Goal: Task Accomplishment & Management: Manage account settings

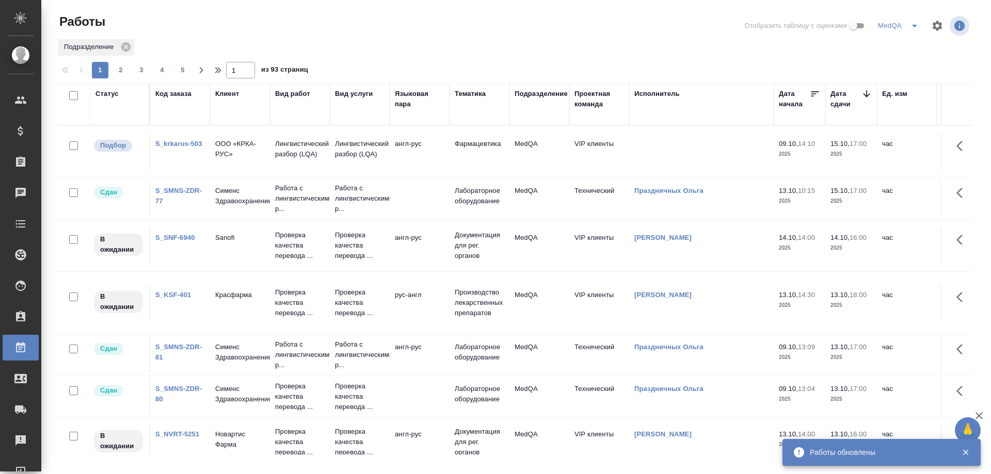
scroll to position [103, 0]
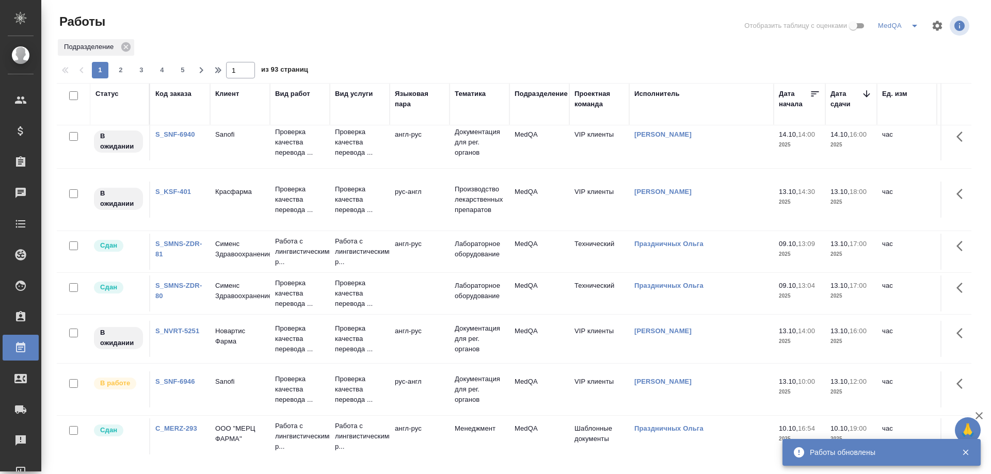
click at [165, 380] on link "S_SNF-6946" at bounding box center [175, 382] width 40 height 8
click at [162, 93] on div "Код заказа" at bounding box center [173, 94] width 36 height 10
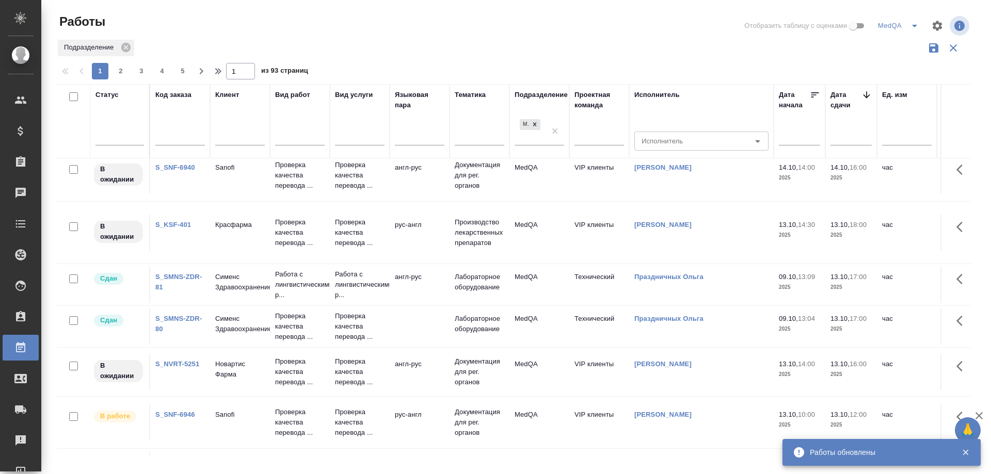
scroll to position [135, 0]
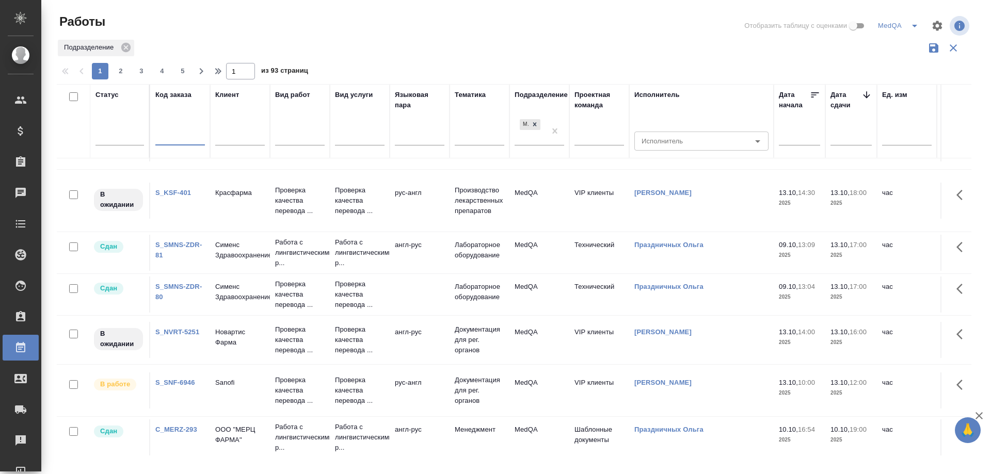
click at [172, 137] on input "text" at bounding box center [180, 138] width 50 height 13
type input "Ы"
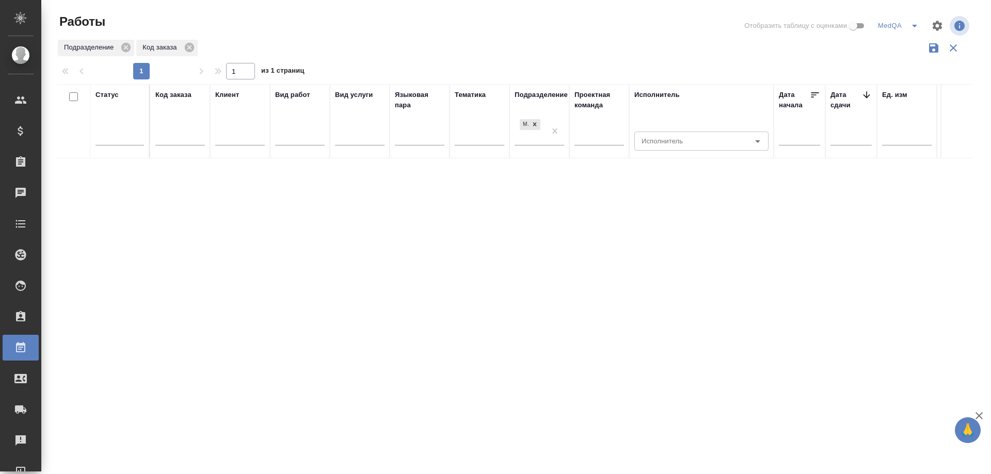
scroll to position [0, 0]
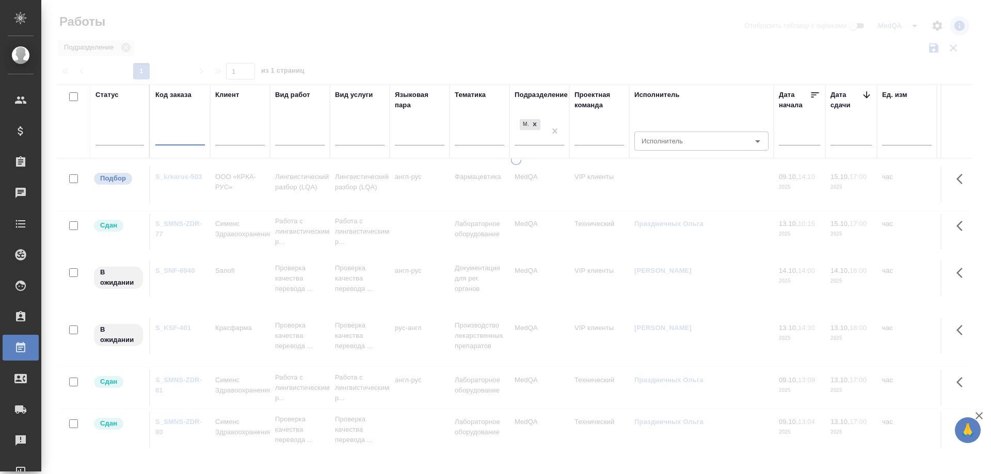
click at [172, 137] on input "text" at bounding box center [180, 138] width 50 height 13
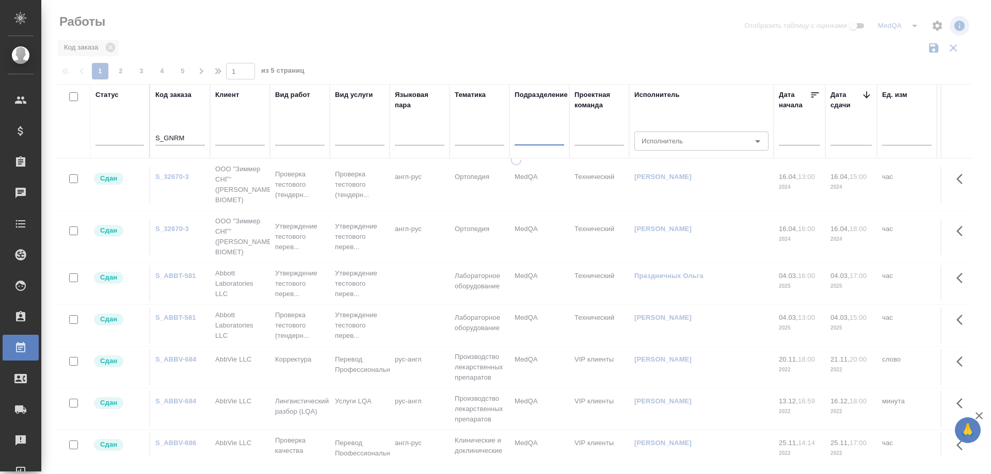
click at [192, 138] on input "S_GNRM" at bounding box center [180, 138] width 50 height 13
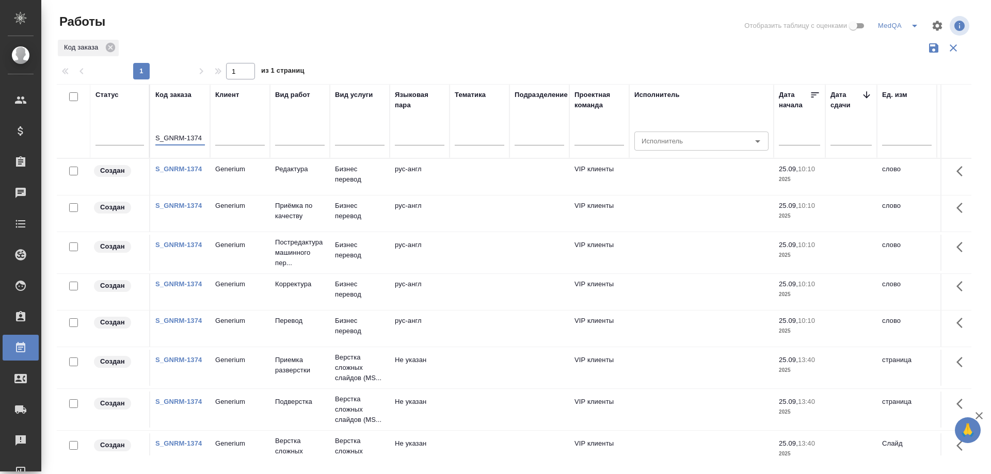
type input "S_GNRM-1374"
click at [172, 169] on link "S_GNRM-1374" at bounding box center [178, 169] width 46 height 8
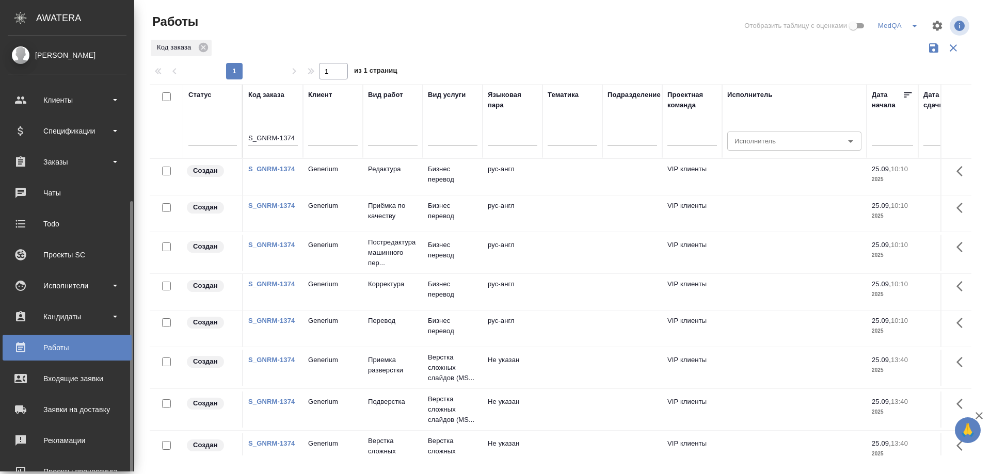
scroll to position [90, 0]
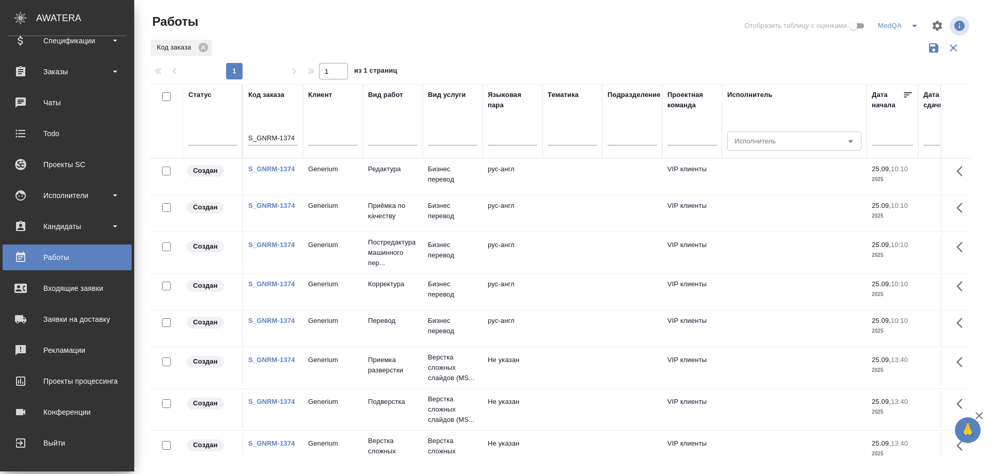
click at [68, 257] on div "Работы" at bounding box center [67, 257] width 119 height 15
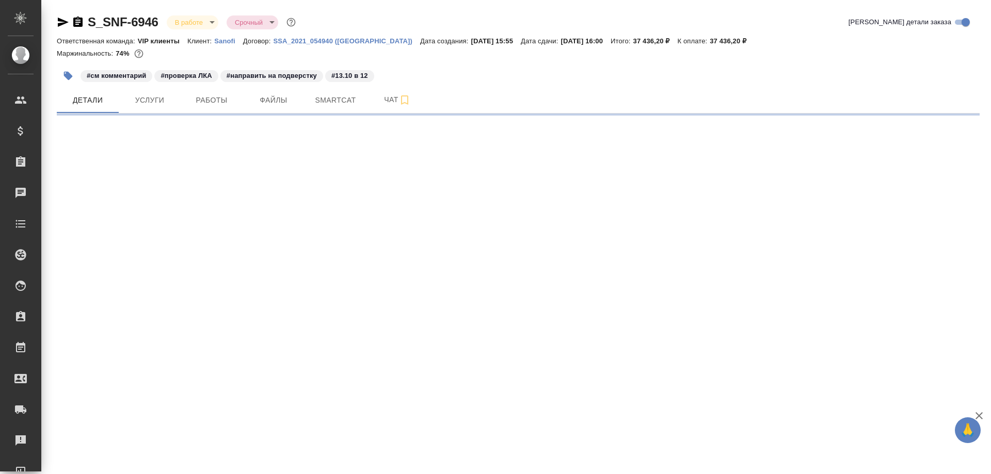
select select "RU"
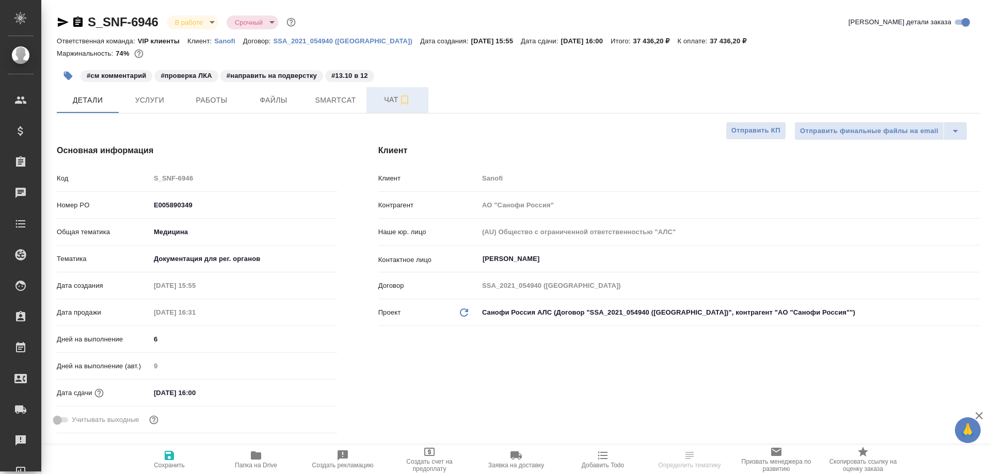
type textarea "x"
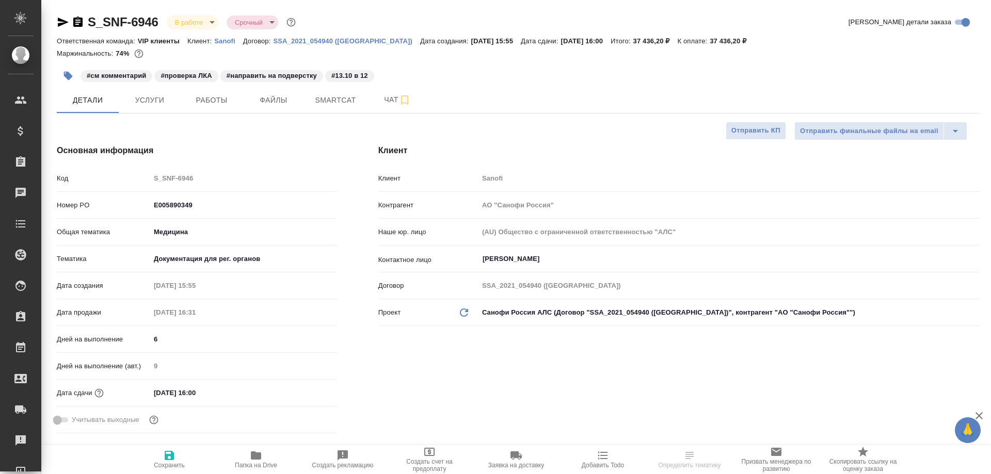
type textarea "x"
type input "[PERSON_NAME]"
type input "Комаров Роман"
click at [329, 106] on span "Smartcat" at bounding box center [336, 100] width 50 height 13
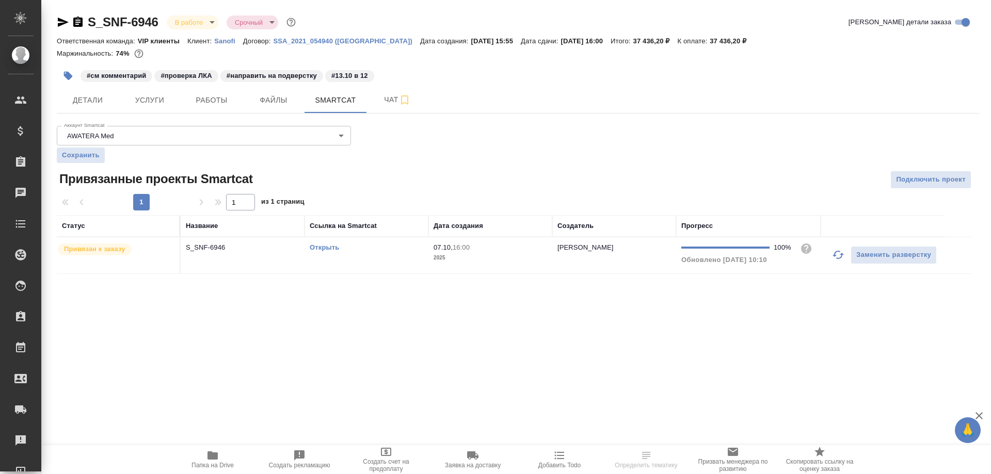
click at [322, 247] on link "Открыть" at bounding box center [324, 248] width 29 height 8
click at [21, 189] on div "Чаты" at bounding box center [8, 192] width 26 height 15
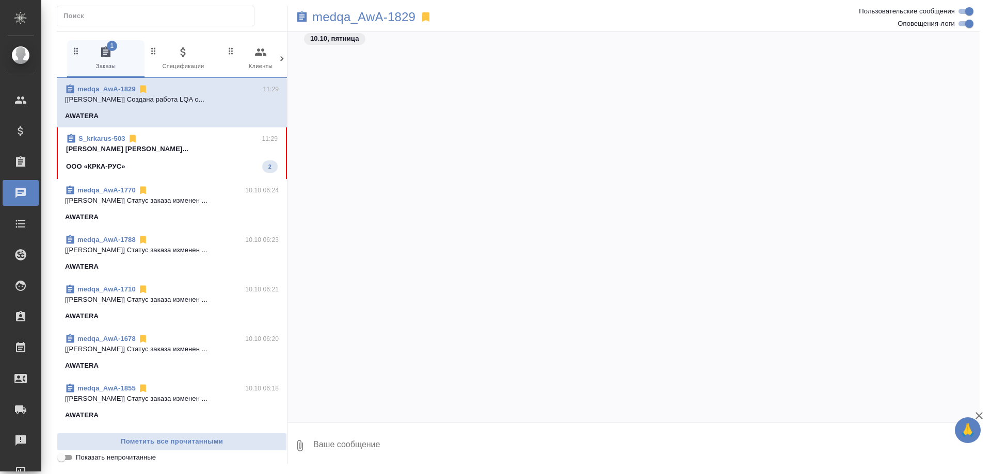
scroll to position [16536, 0]
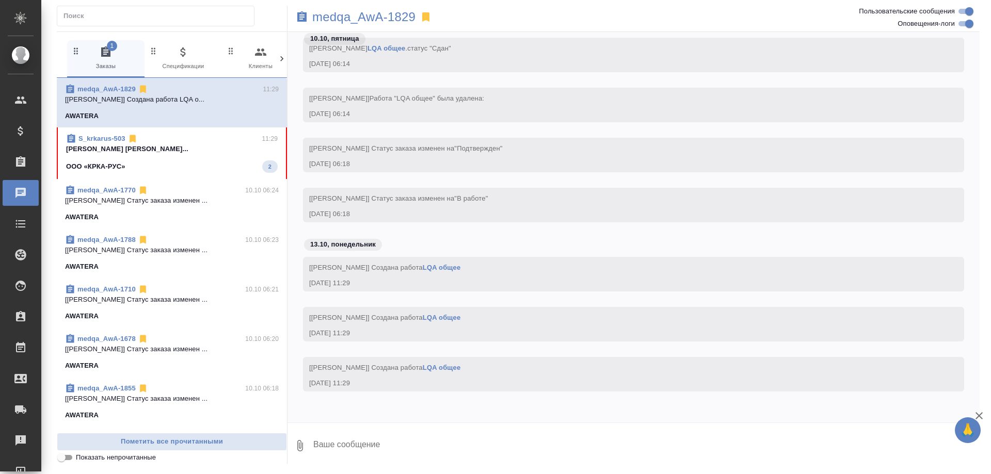
click at [193, 158] on span "S_krkarus-503 11:29 Грабко Мария Соловьева Елена... ООО «КРКА-РУС» 2" at bounding box center [172, 153] width 212 height 39
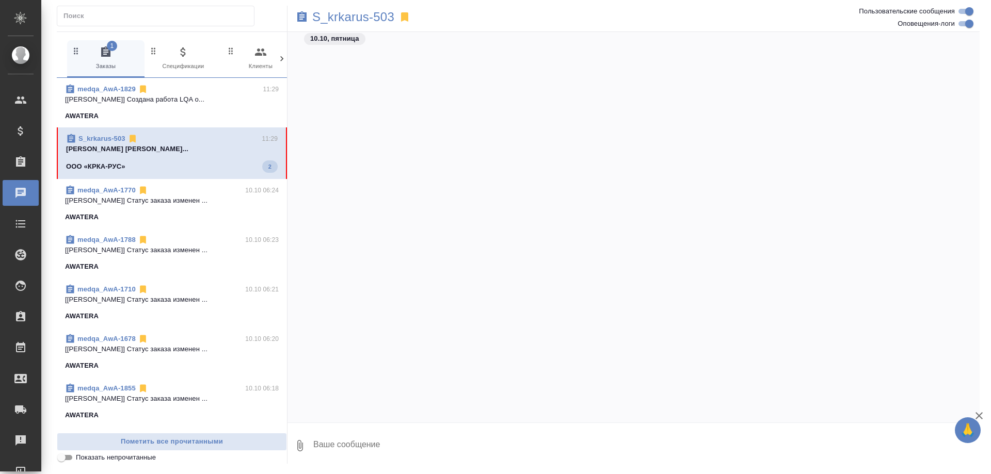
scroll to position [8497, 0]
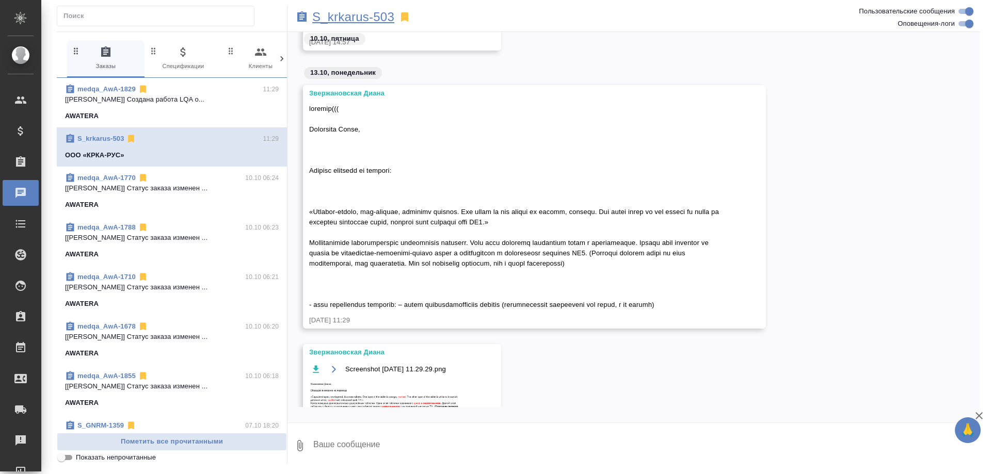
click at [341, 18] on p "S_krkarus-503" at bounding box center [353, 17] width 82 height 10
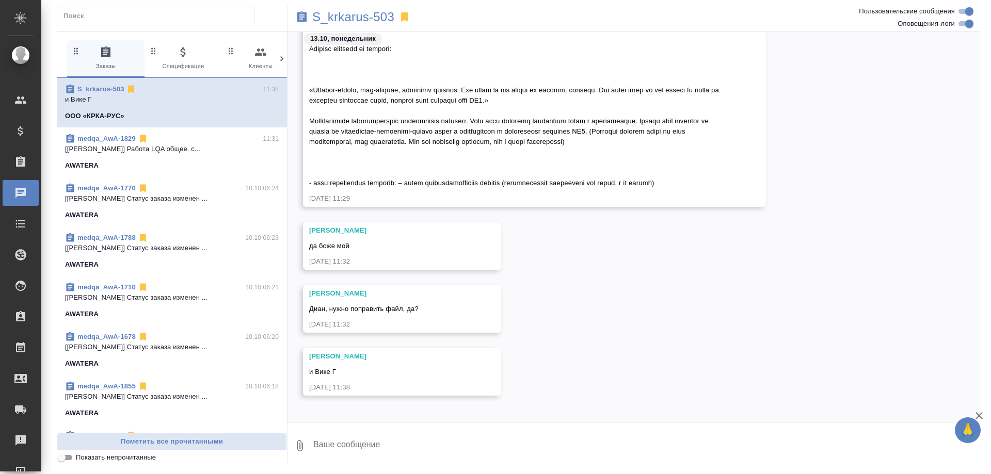
scroll to position [8623, 0]
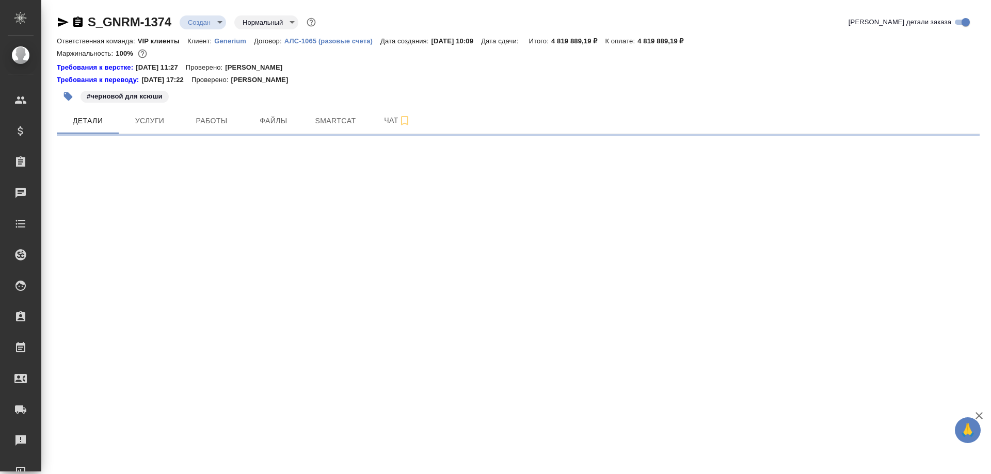
select select "RU"
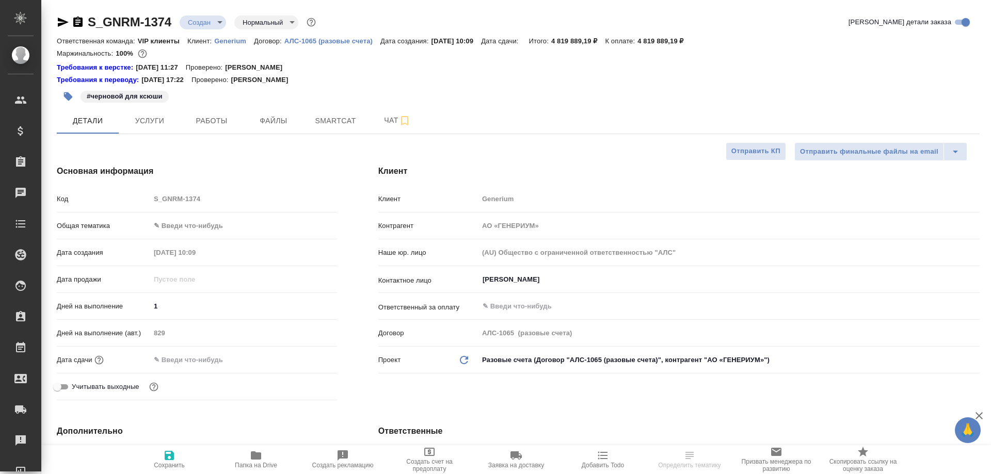
type textarea "x"
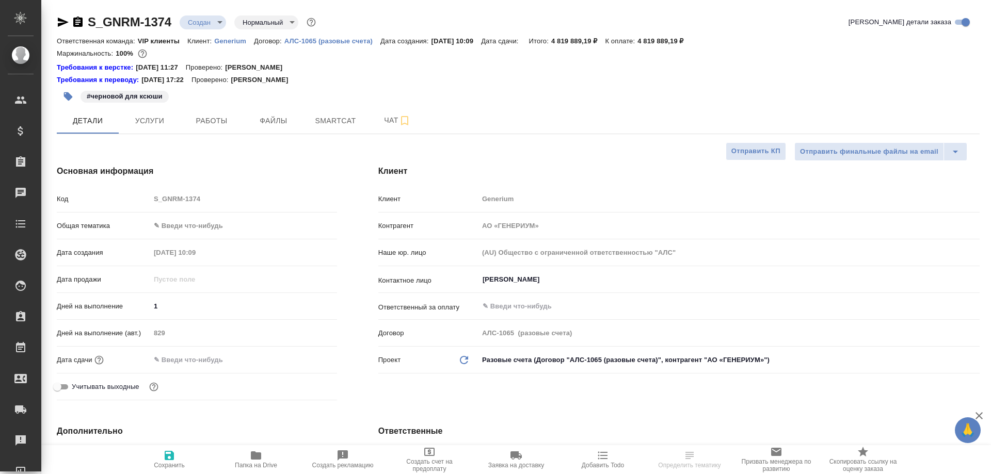
type textarea "x"
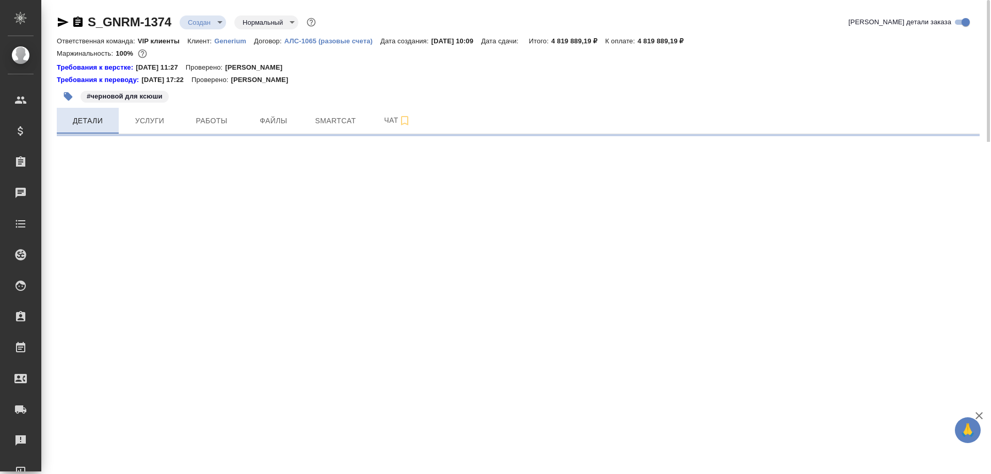
click at [81, 123] on span "Детали" at bounding box center [88, 121] width 50 height 13
select select "RU"
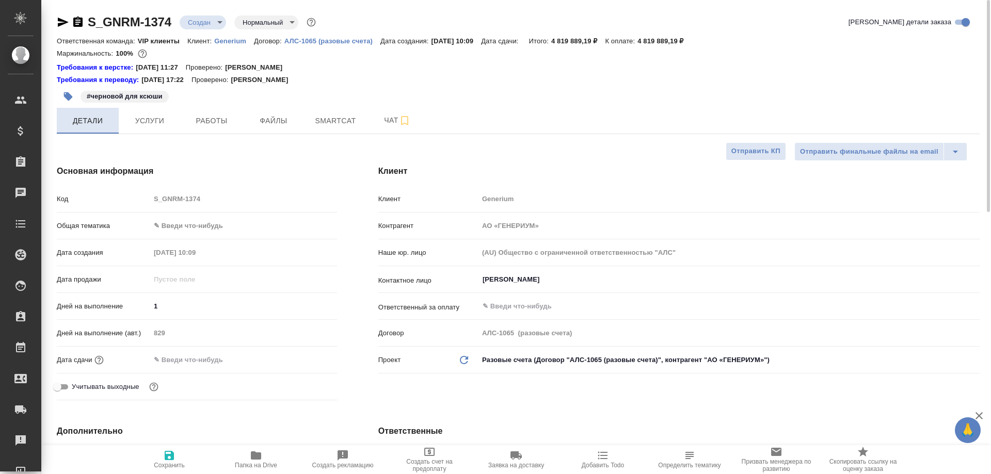
type textarea "x"
click at [211, 121] on span "Работы" at bounding box center [212, 121] width 50 height 13
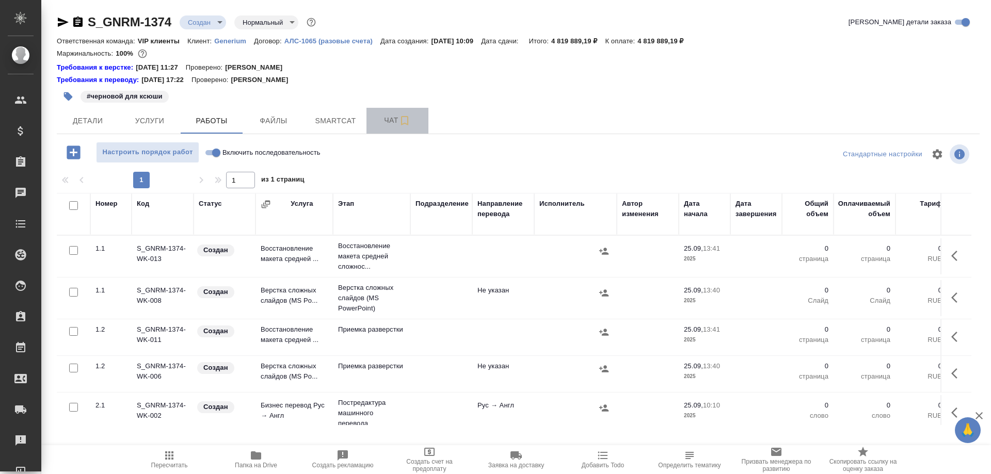
click at [388, 115] on span "Чат" at bounding box center [398, 120] width 50 height 13
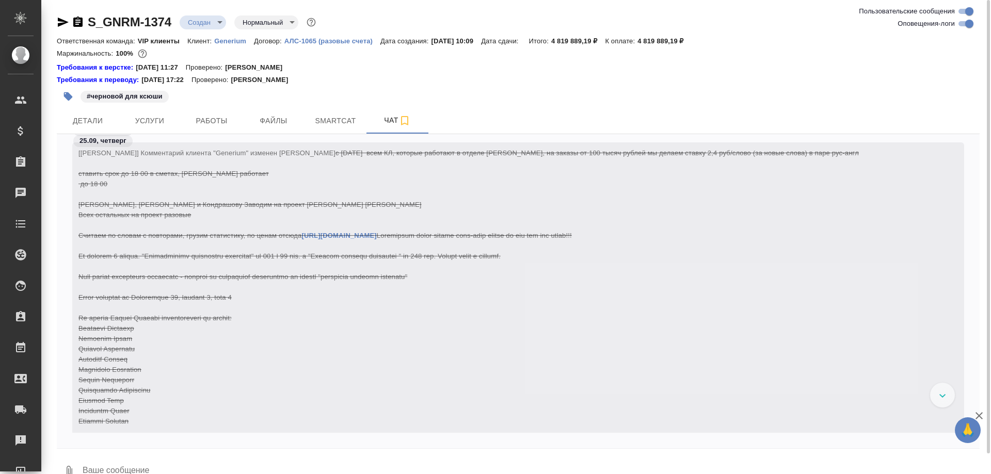
scroll to position [201, 0]
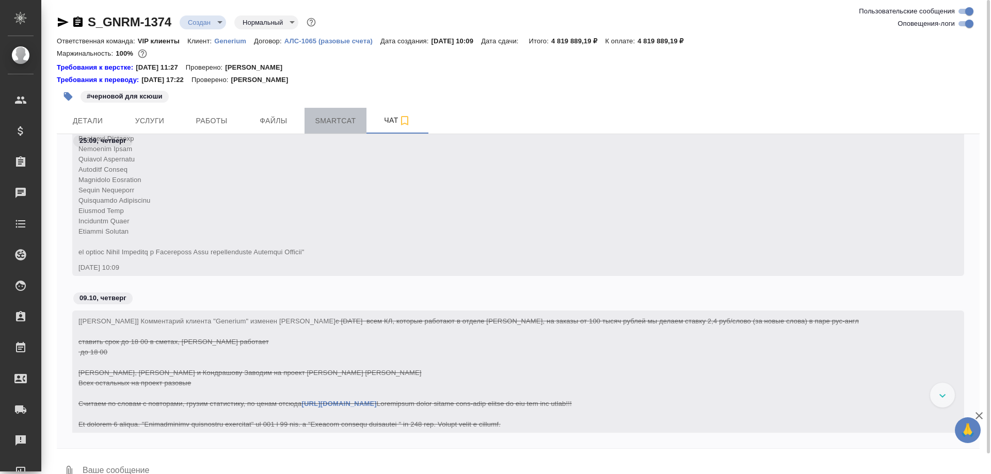
click at [330, 111] on button "Smartcat" at bounding box center [335, 121] width 62 height 26
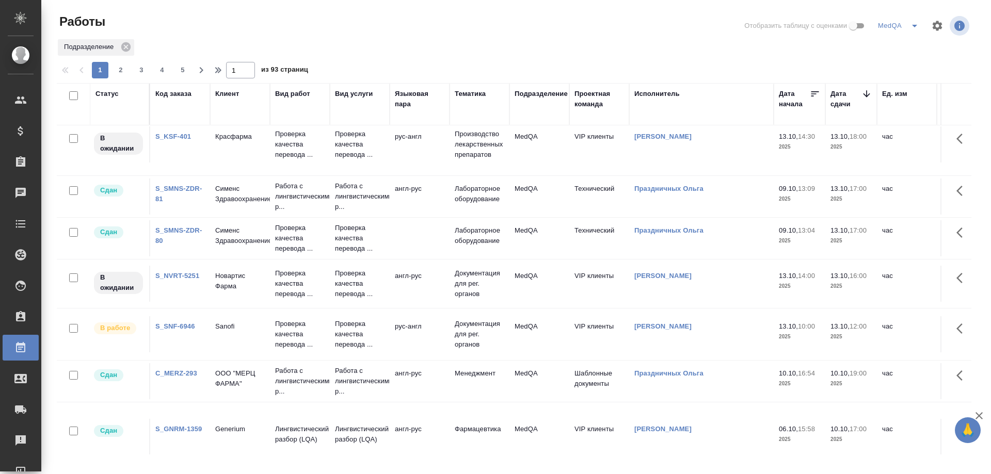
scroll to position [103, 0]
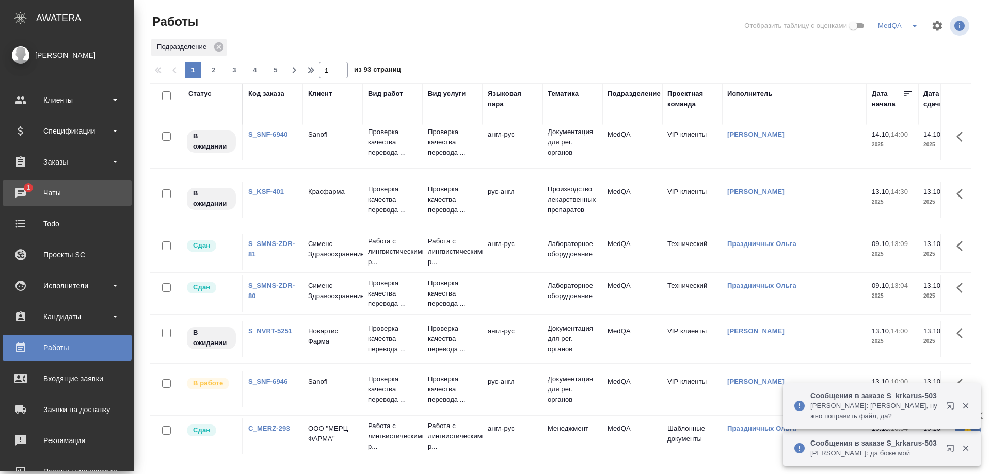
click at [59, 198] on div "Чаты" at bounding box center [67, 192] width 119 height 15
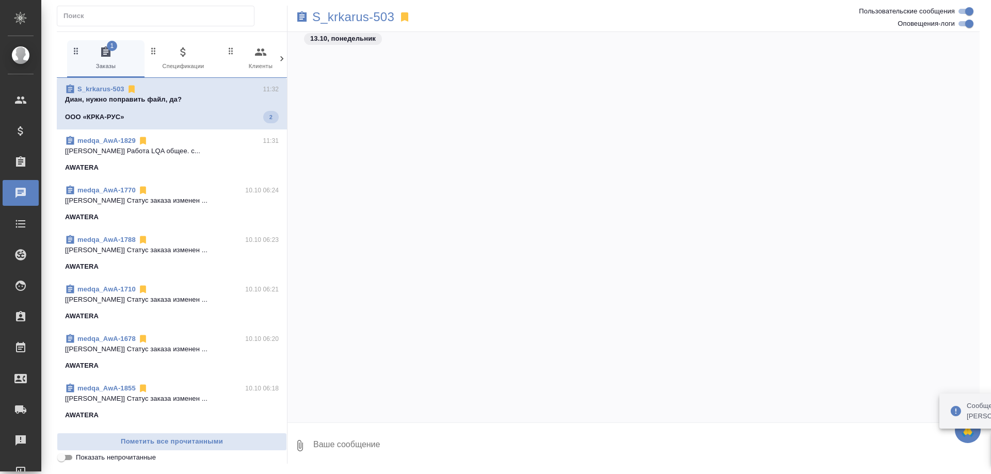
scroll to position [96060, 0]
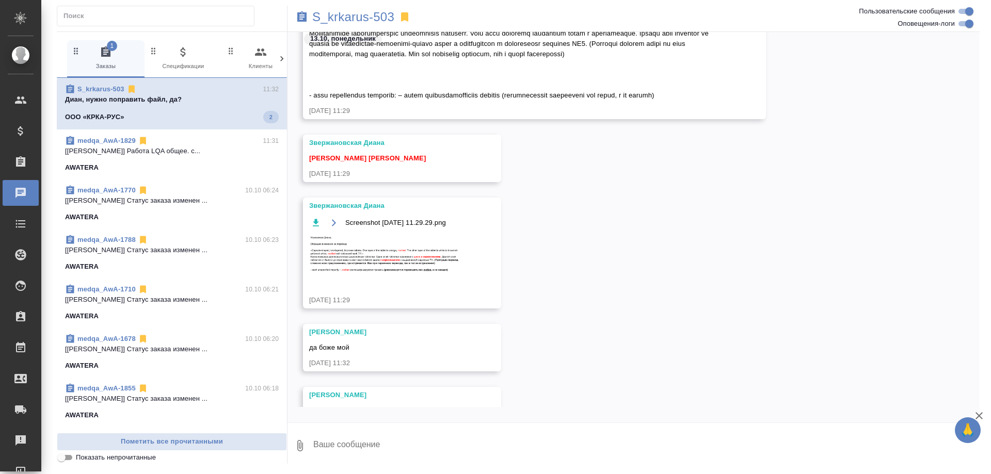
click at [350, 438] on textarea at bounding box center [645, 445] width 667 height 35
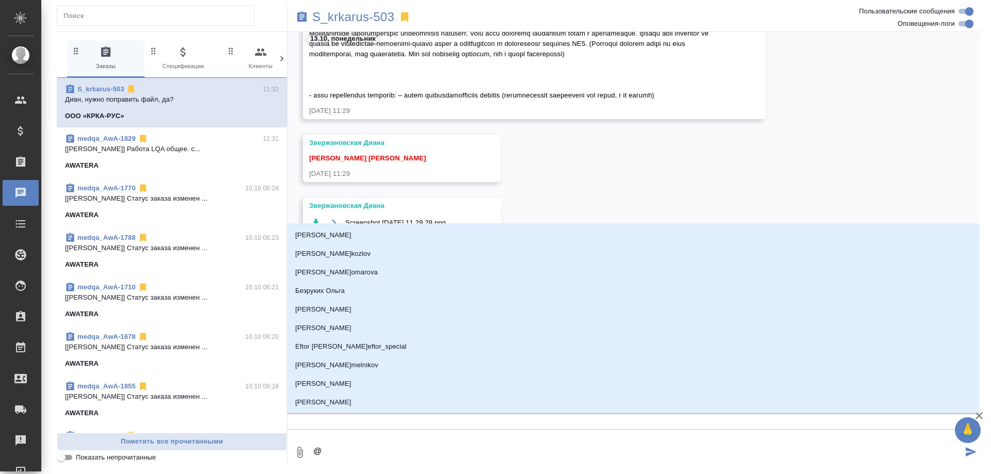
type textarea "@Б"
type input "Б"
type textarea "@Бо"
type input "Бо"
type textarea "@Бор"
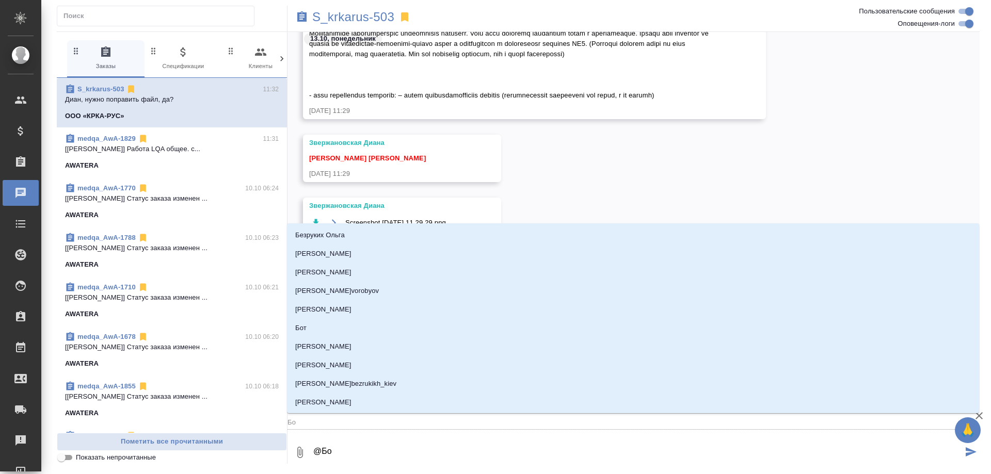
type input "Бор"
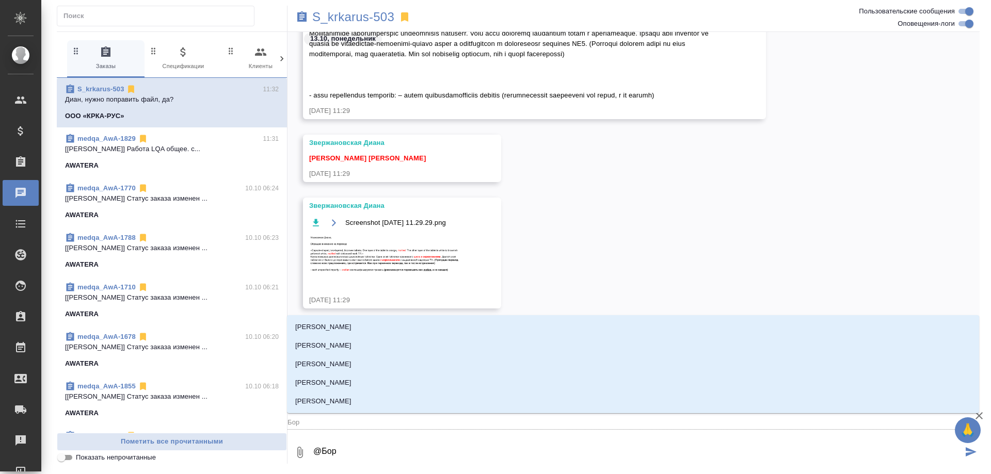
type textarea "@Борз"
type input "Борз"
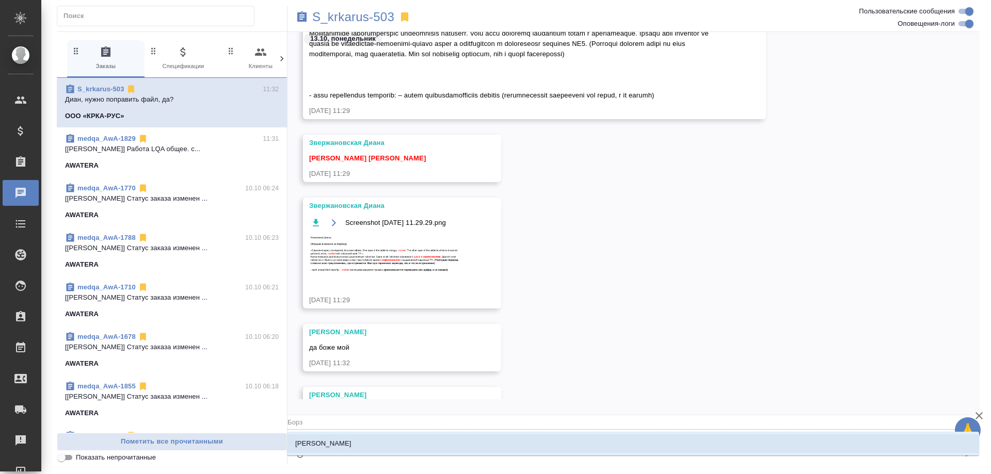
click at [364, 439] on li "Борзова Анастасия" at bounding box center [633, 443] width 692 height 19
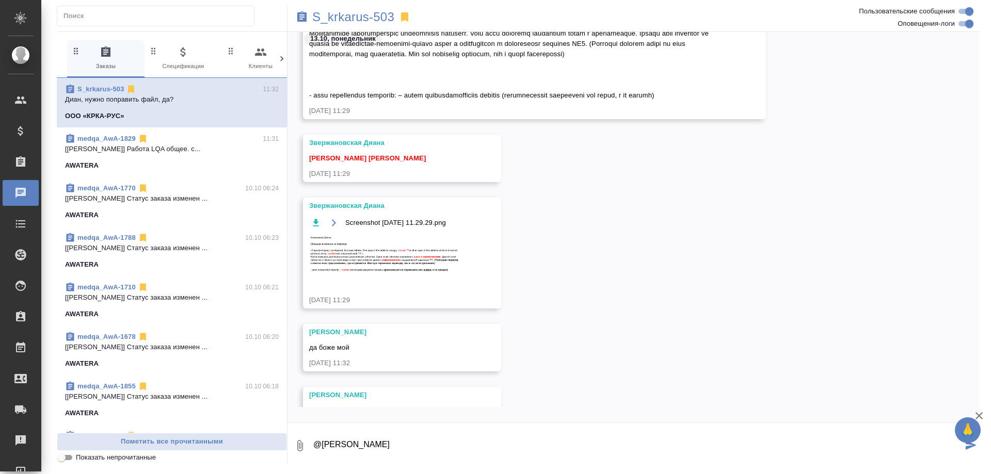
type textarea "@Борзова Анастасия"
click at [967, 447] on icon "submit" at bounding box center [970, 445] width 11 height 9
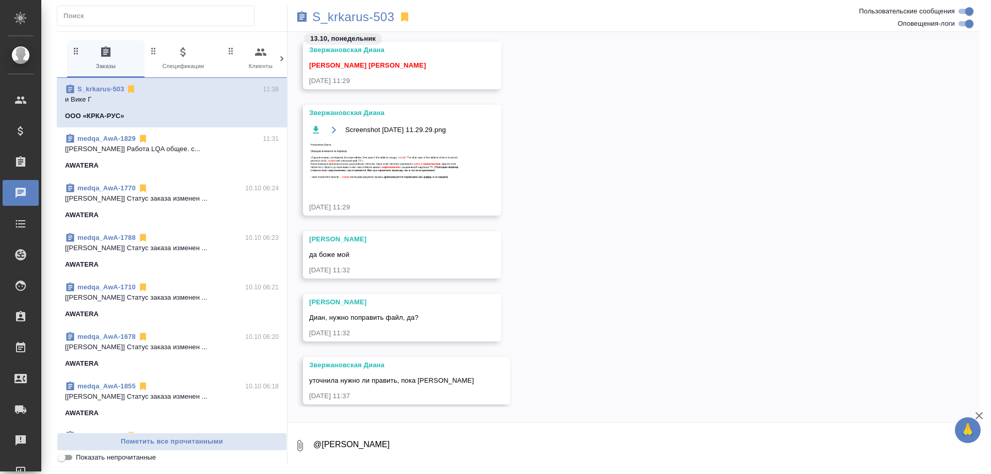
scroll to position [96354, 0]
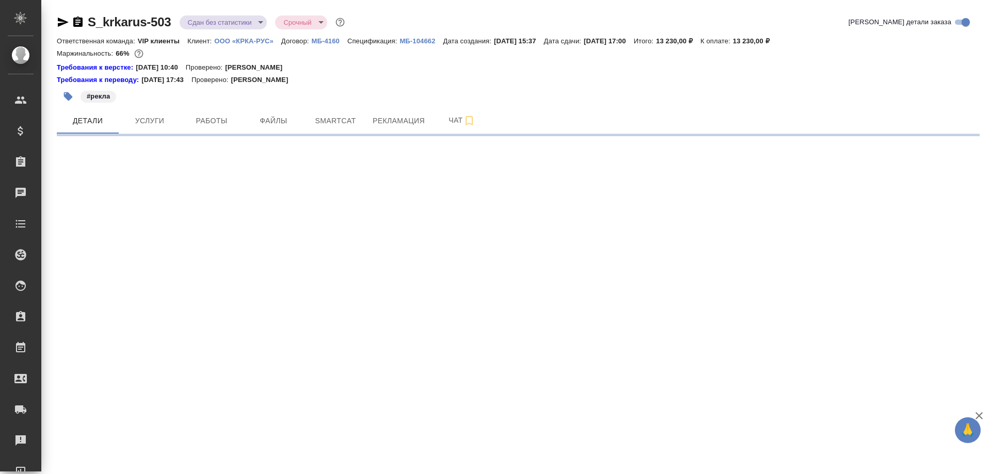
select select "RU"
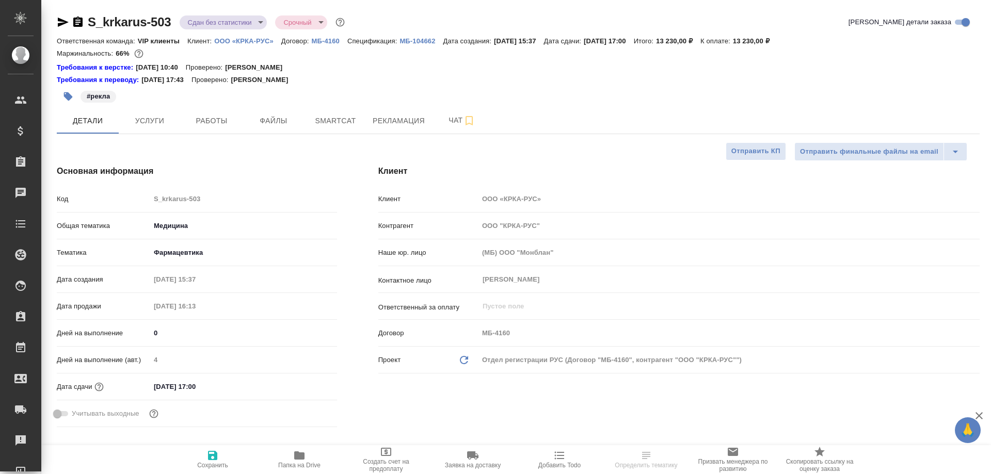
type textarea "x"
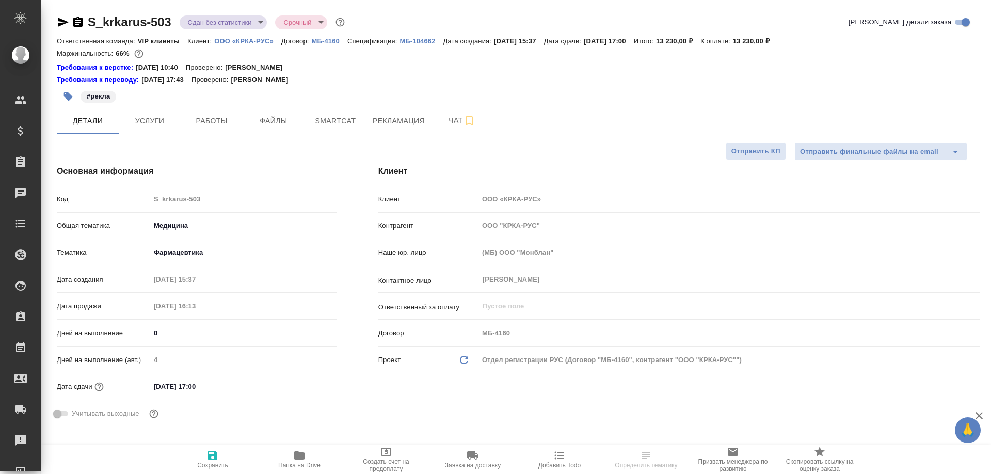
type textarea "x"
click at [385, 115] on span "Рекламация" at bounding box center [399, 121] width 52 height 13
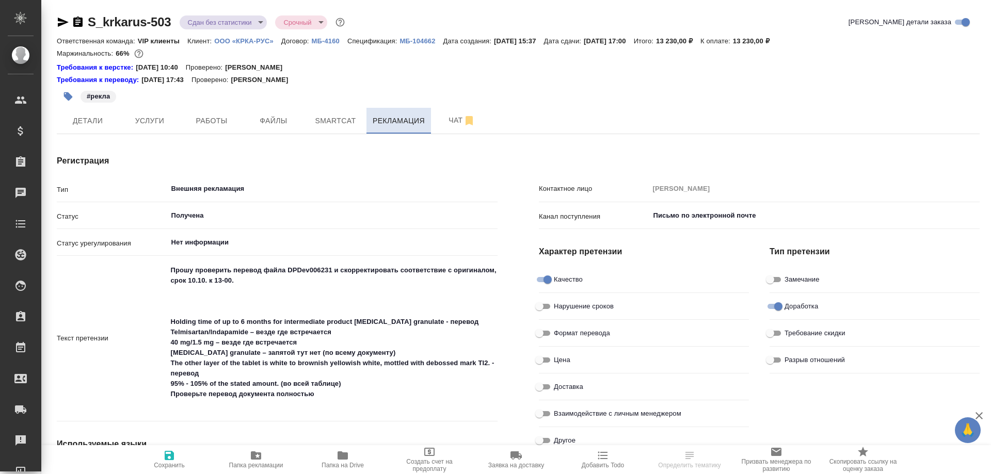
type textarea "x"
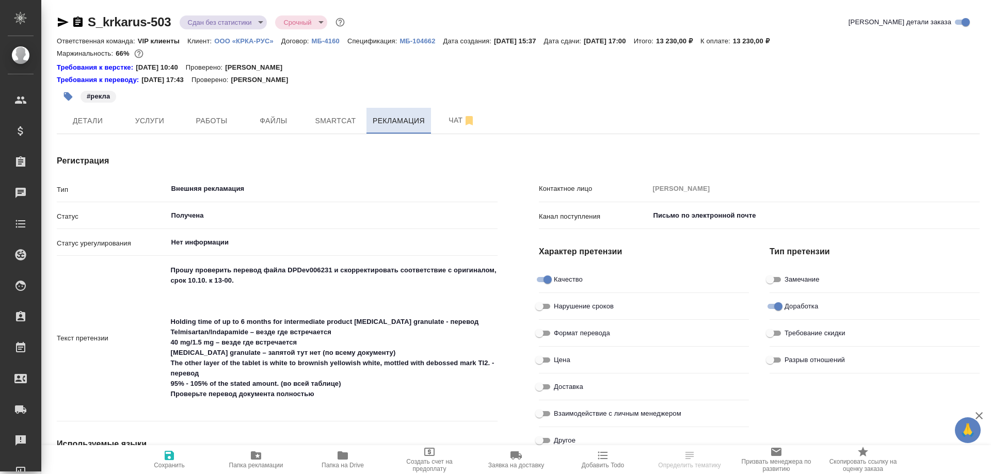
type textarea "x"
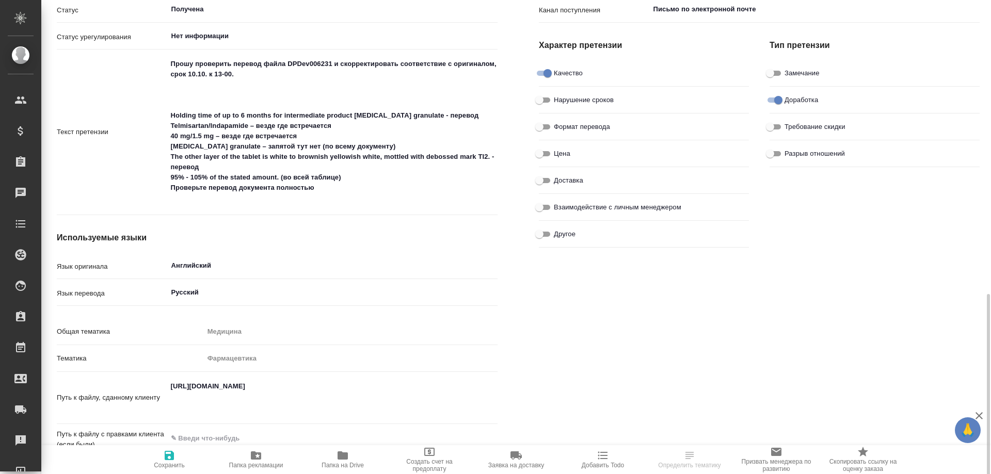
type textarea "x"
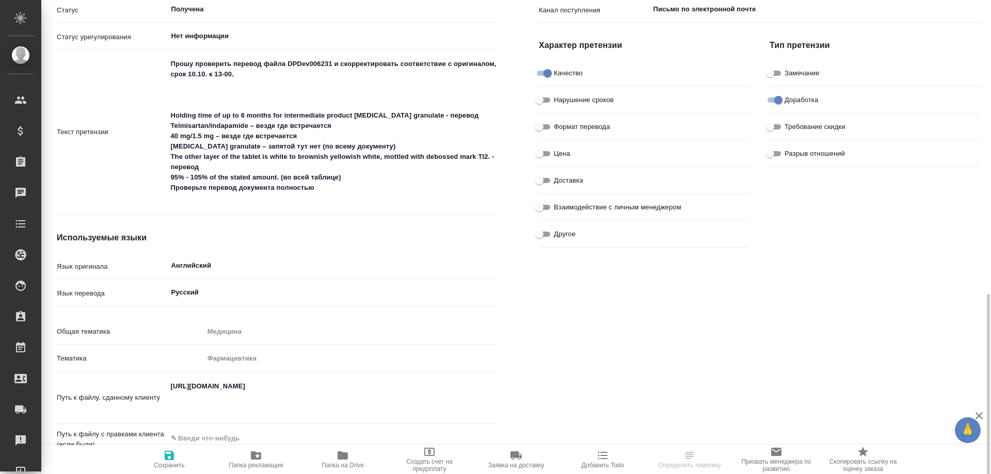
type textarea "x"
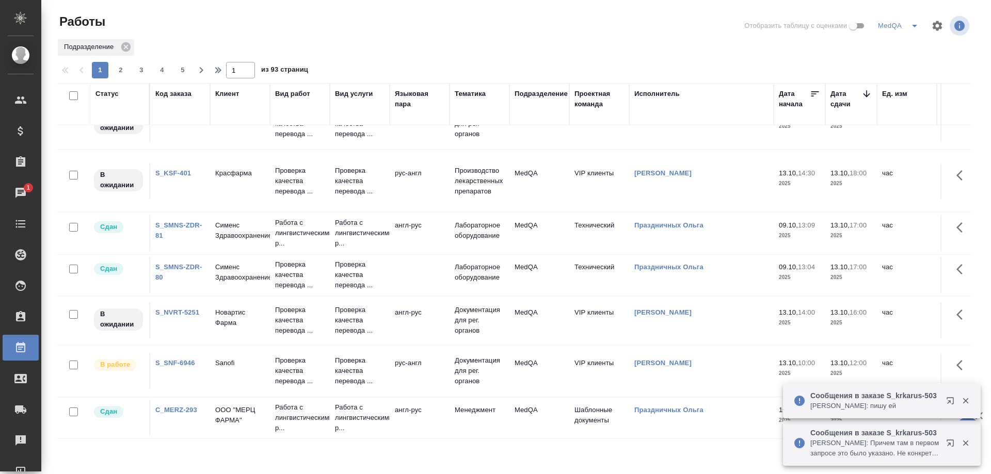
scroll to position [155, 0]
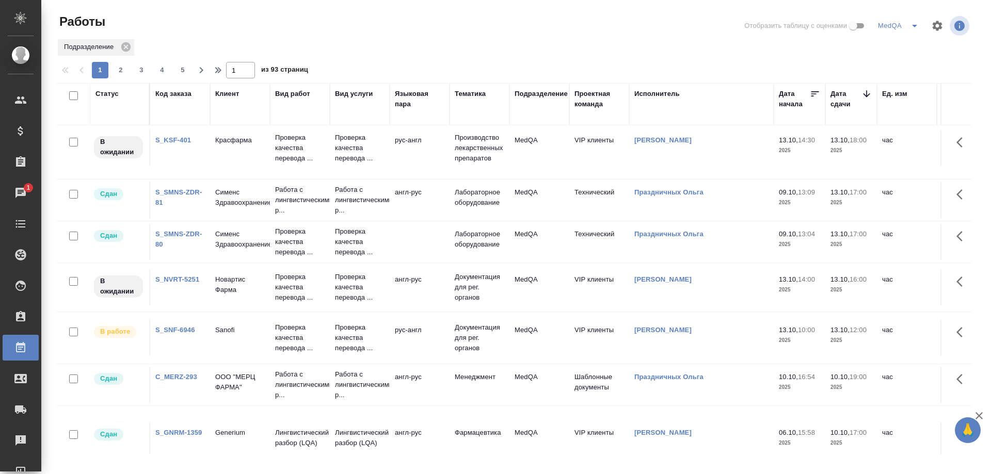
click at [181, 331] on link "S_SNF-6946" at bounding box center [175, 330] width 40 height 8
click at [177, 138] on link "S_KSF-401" at bounding box center [173, 140] width 36 height 8
click at [175, 141] on link "S_KSF-401" at bounding box center [173, 140] width 36 height 8
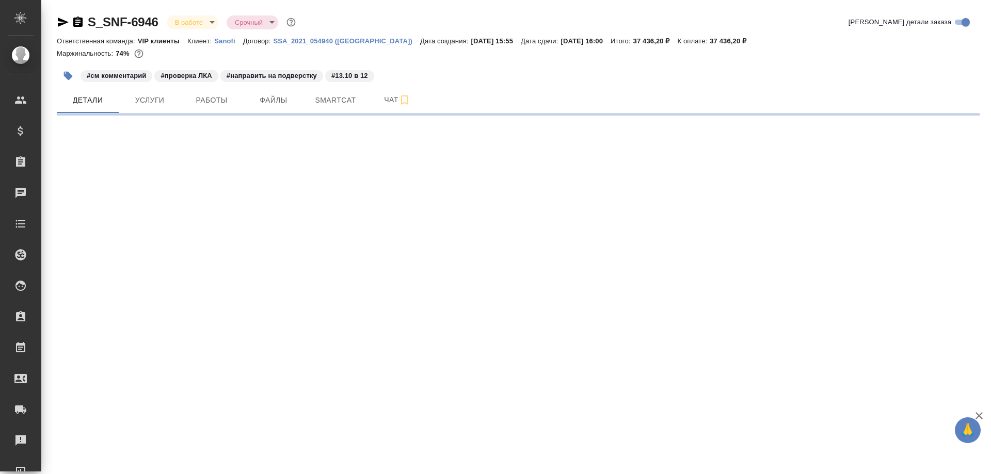
select select "RU"
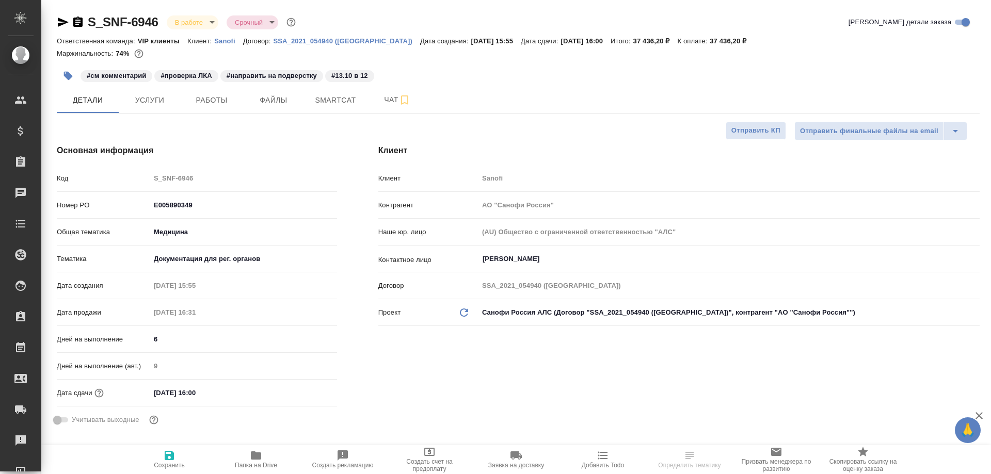
type textarea "x"
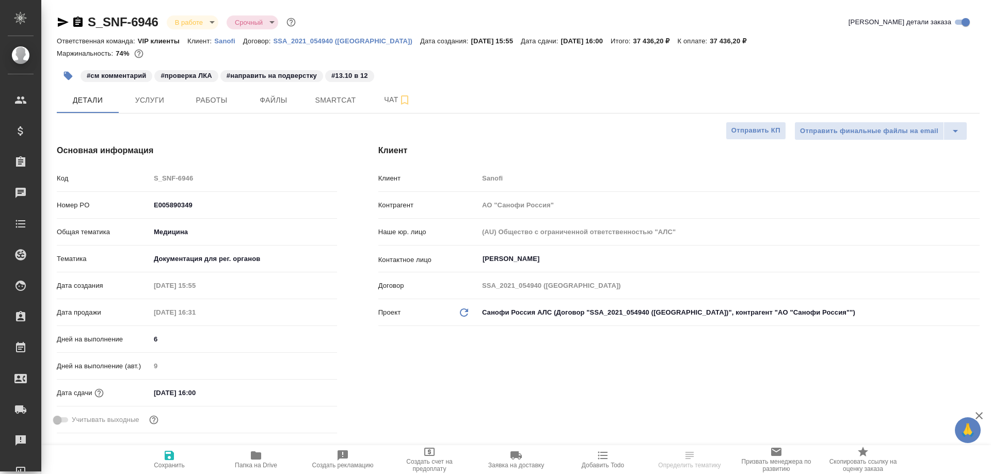
type textarea "x"
click at [212, 101] on span "Работы" at bounding box center [212, 100] width 50 height 13
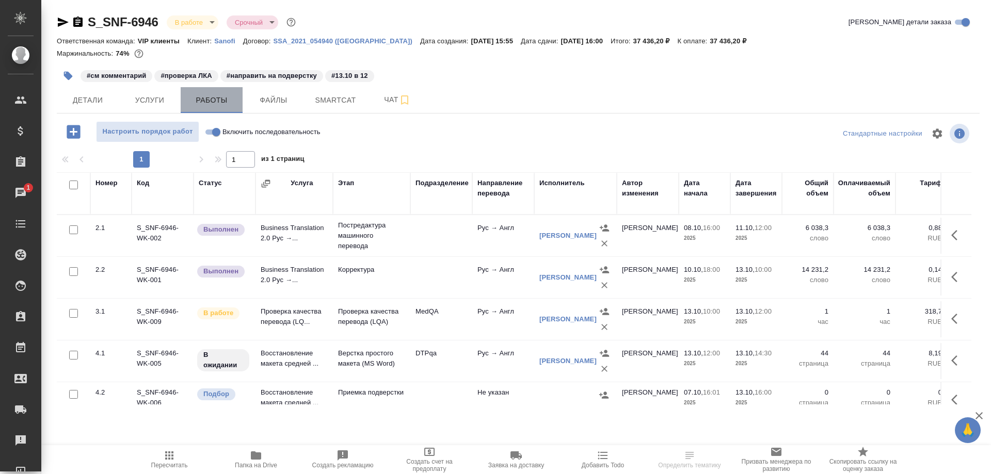
click at [212, 101] on span "Работы" at bounding box center [212, 100] width 50 height 13
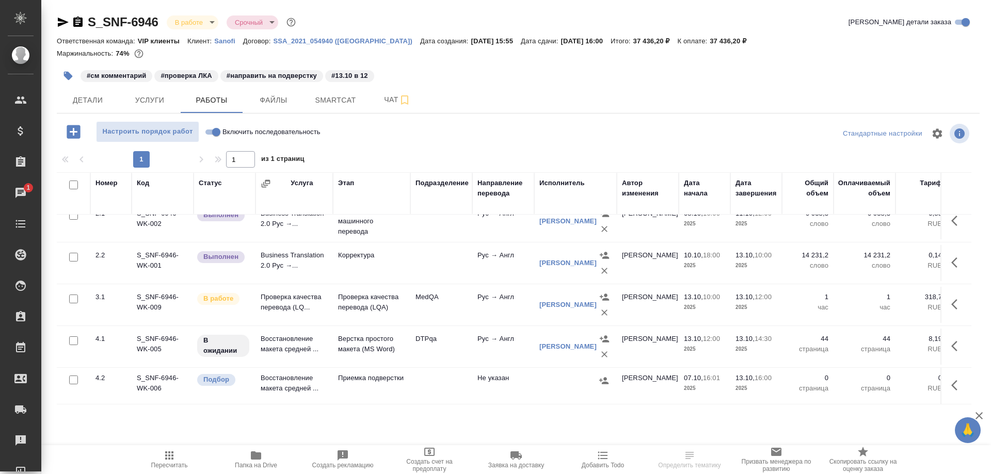
scroll to position [22, 0]
click at [279, 292] on td "Проверка качества перевода (LQ..." at bounding box center [293, 305] width 77 height 36
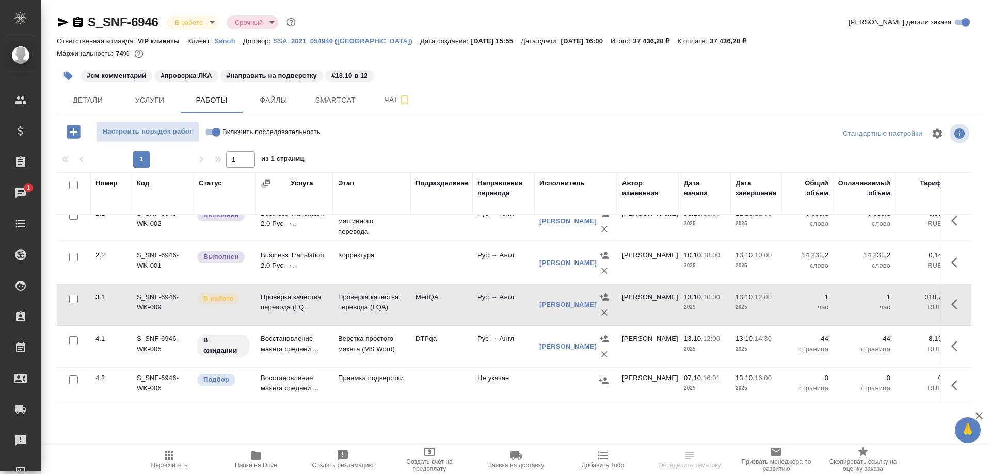
click at [279, 292] on td "Проверка качества перевода (LQ..." at bounding box center [293, 305] width 77 height 36
click at [61, 20] on icon "button" at bounding box center [63, 22] width 11 height 9
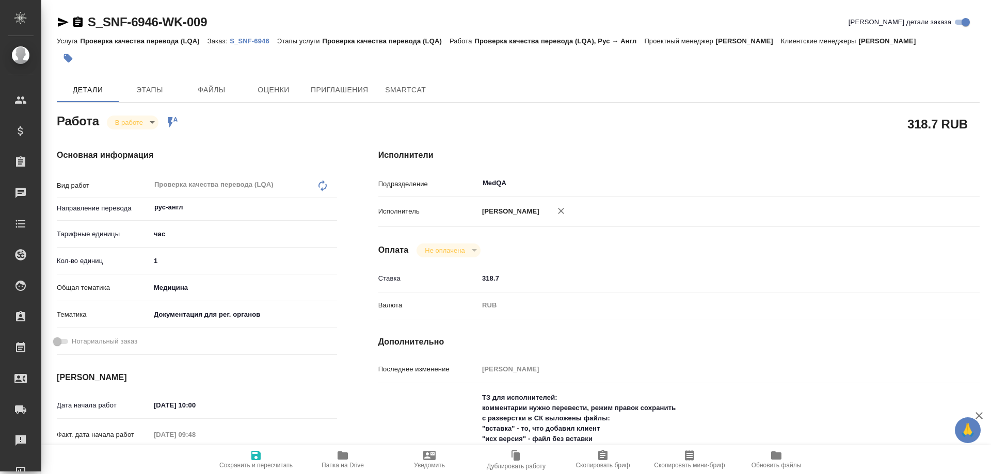
type textarea "x"
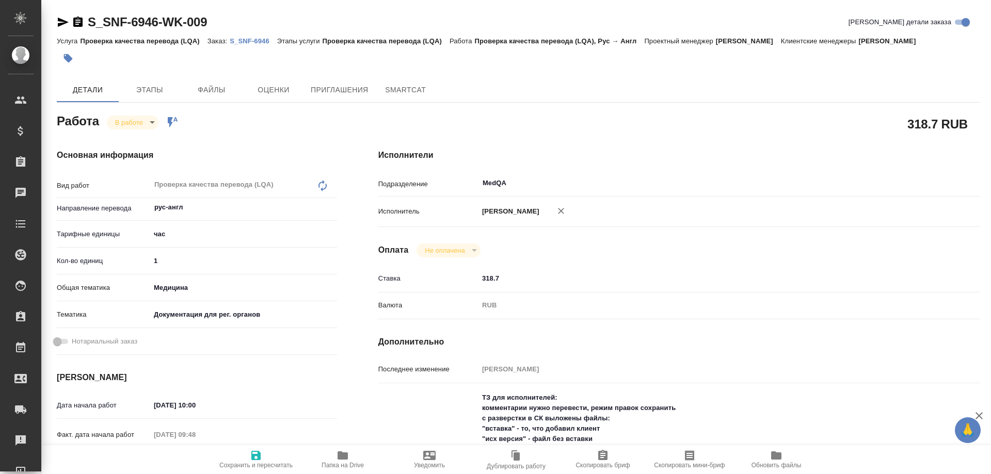
type textarea "x"
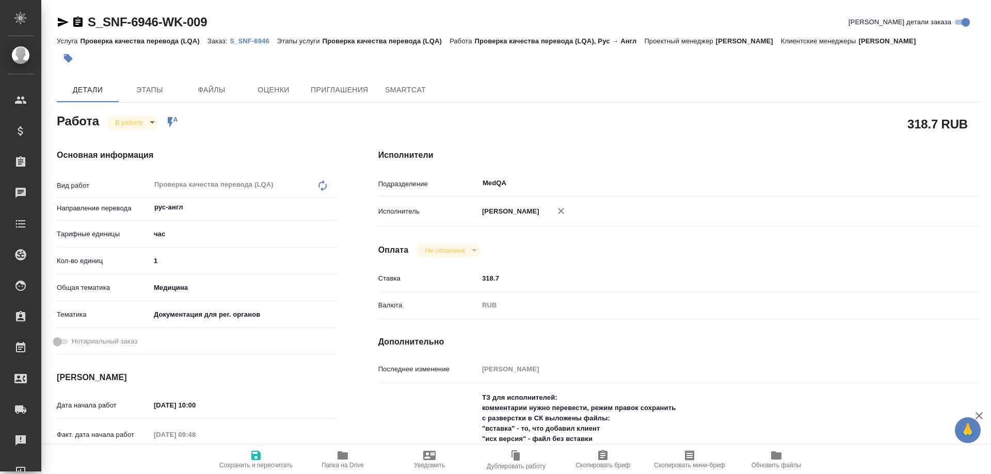
type textarea "x"
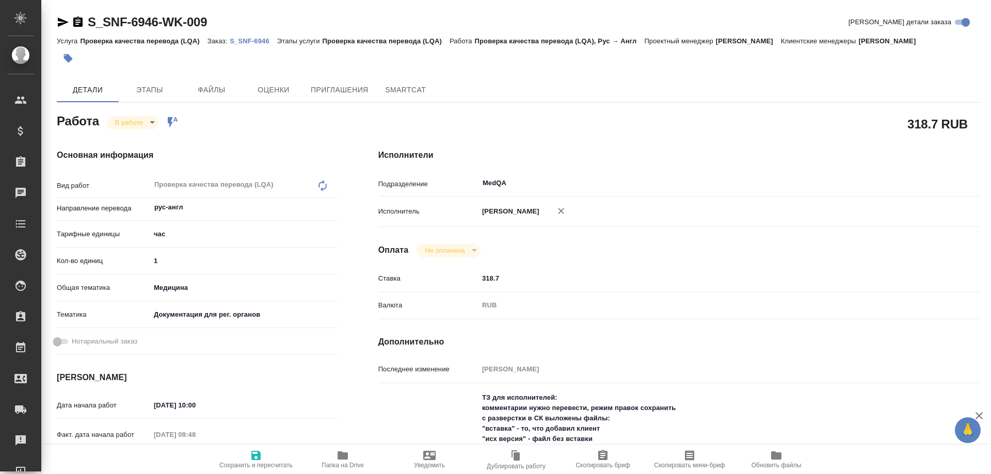
type textarea "x"
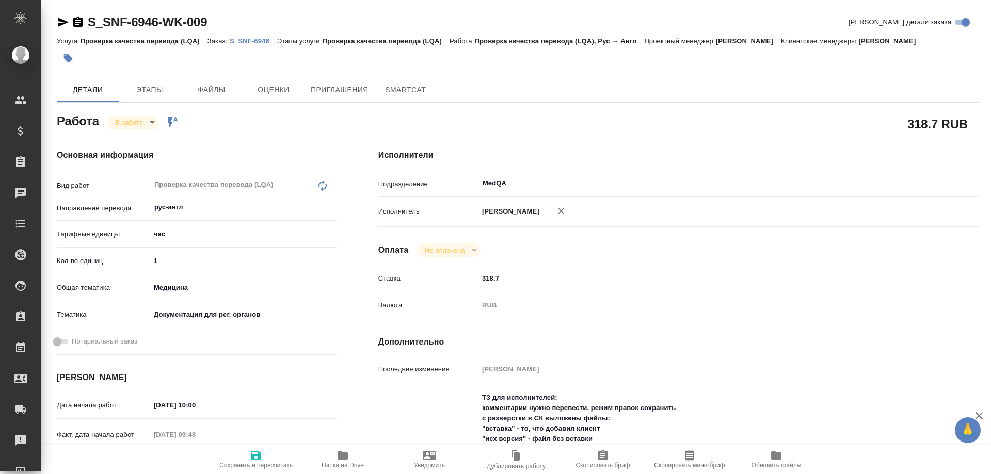
type textarea "x"
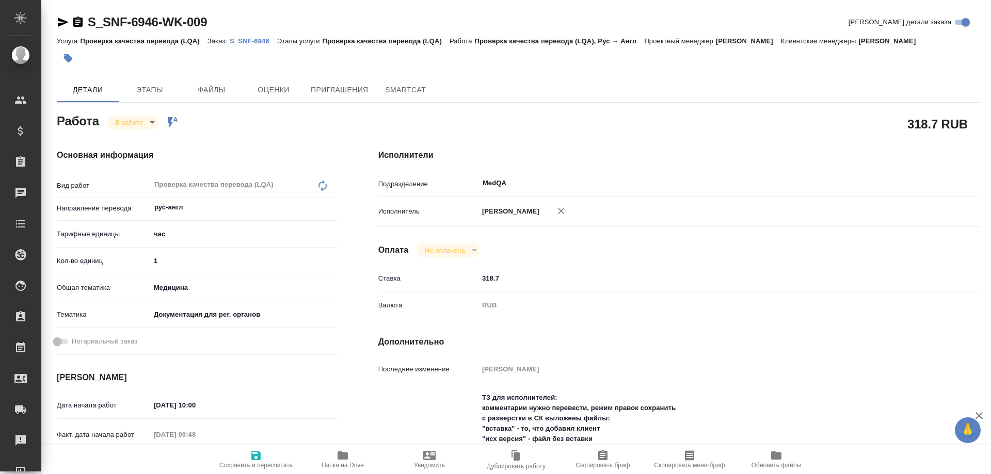
type textarea "x"
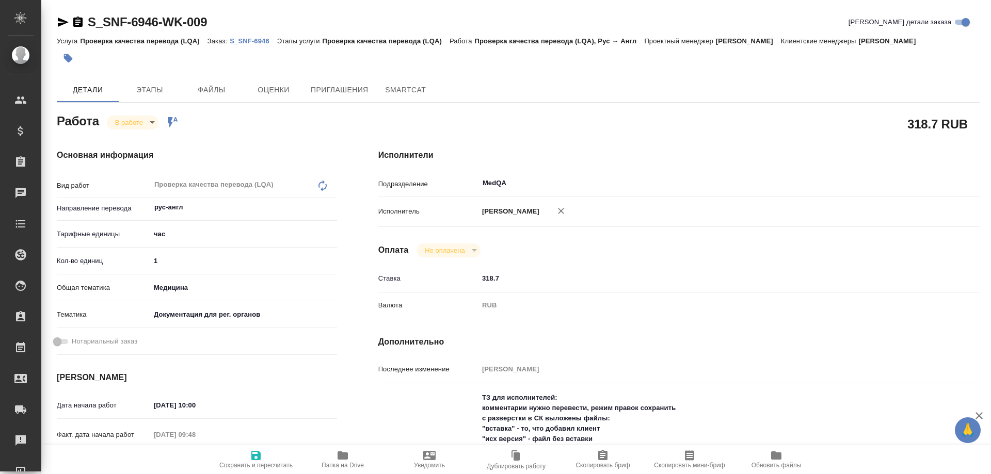
click at [180, 263] on input "1" at bounding box center [243, 260] width 187 height 15
type textarea "x"
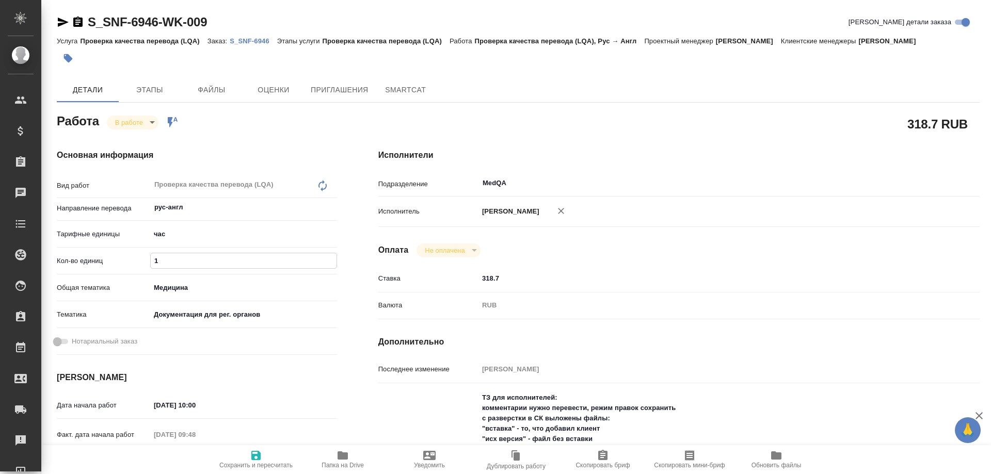
type textarea "x"
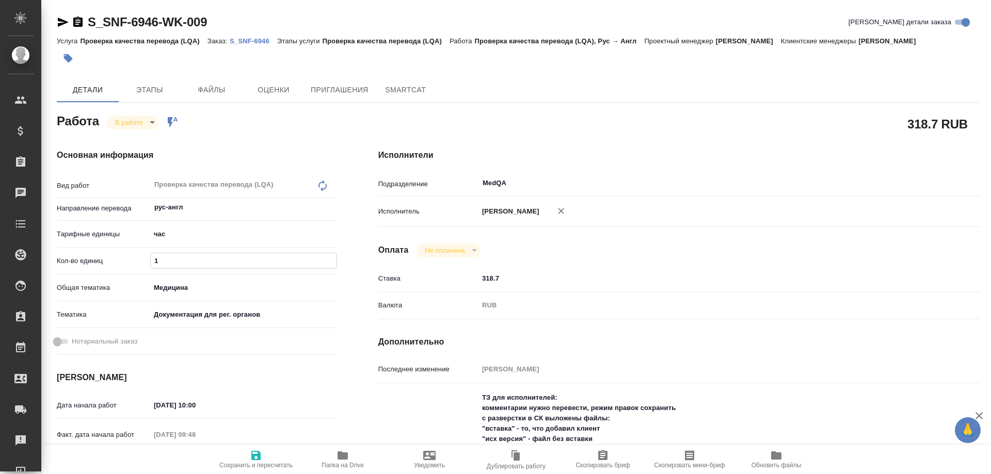
type textarea "x"
type input "11"
type textarea "x"
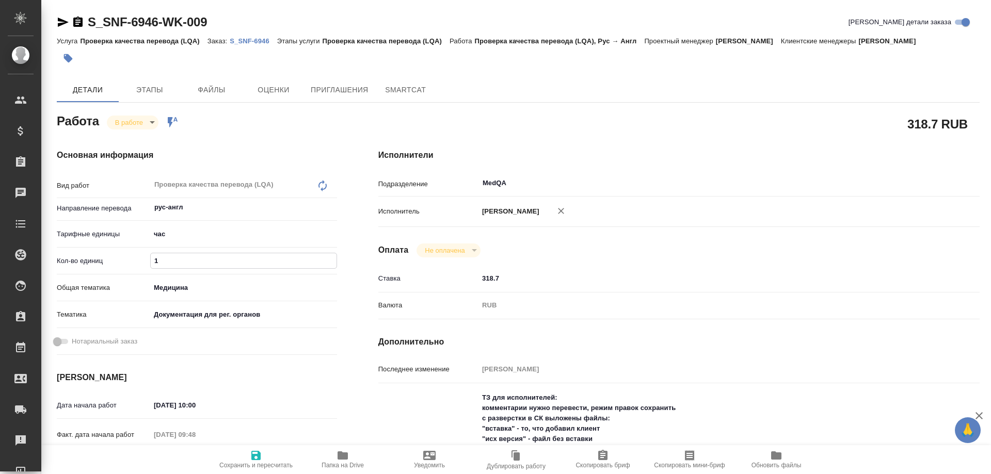
type textarea "x"
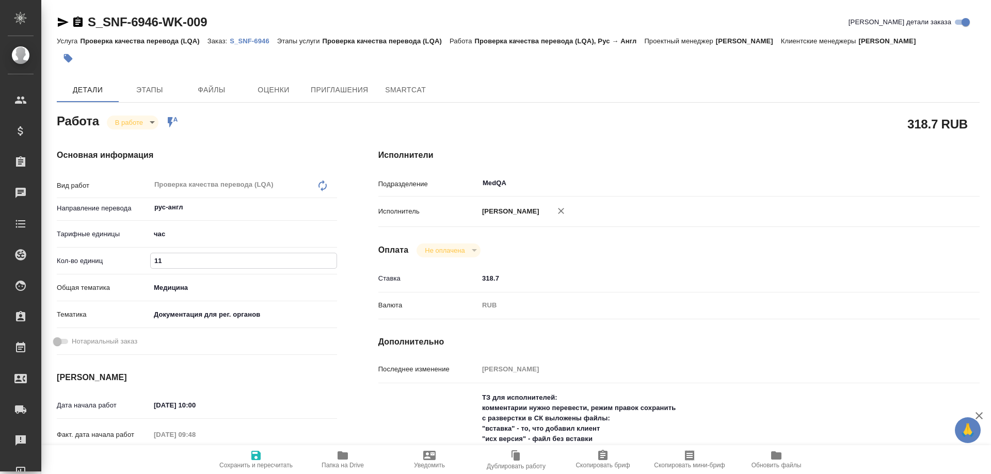
type textarea "x"
type input "11"
type textarea "x"
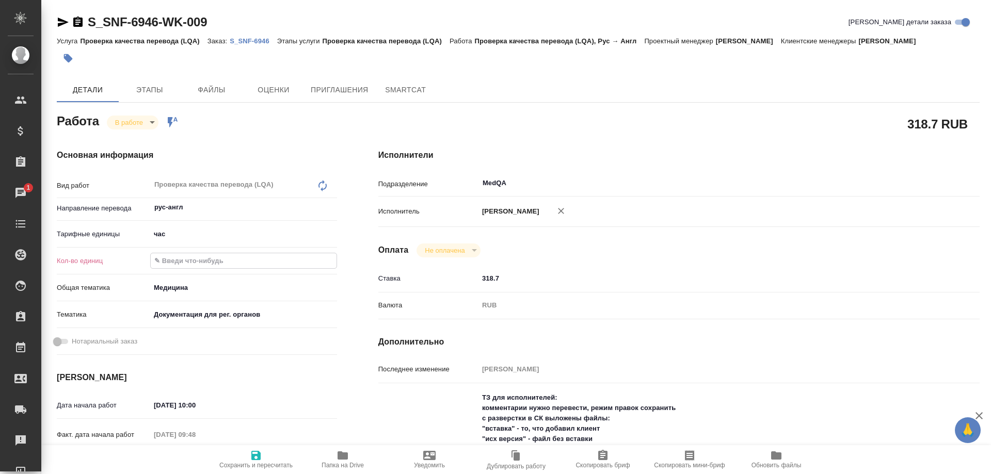
type textarea "x"
type input "1"
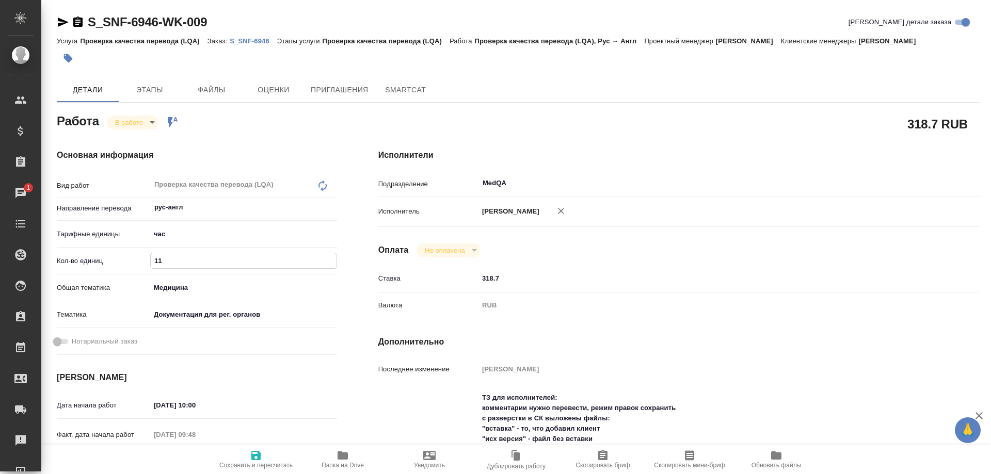
type textarea "x"
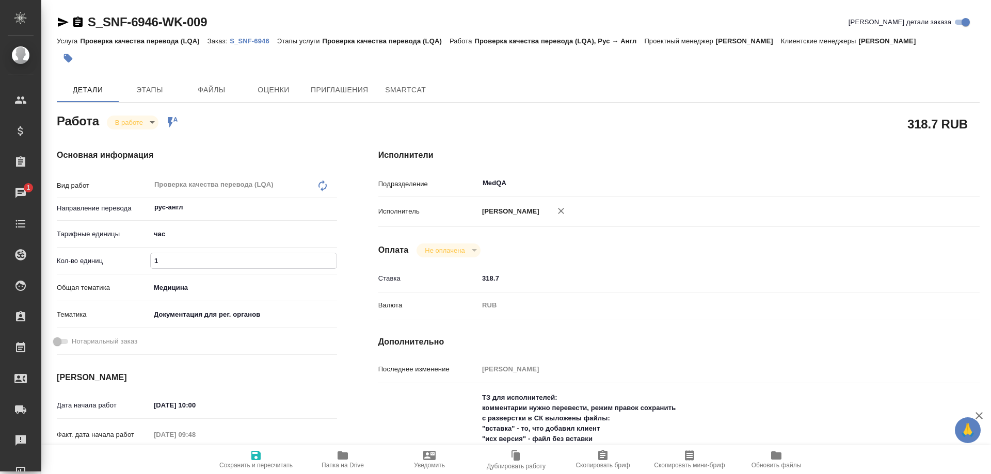
type input "15"
type textarea "x"
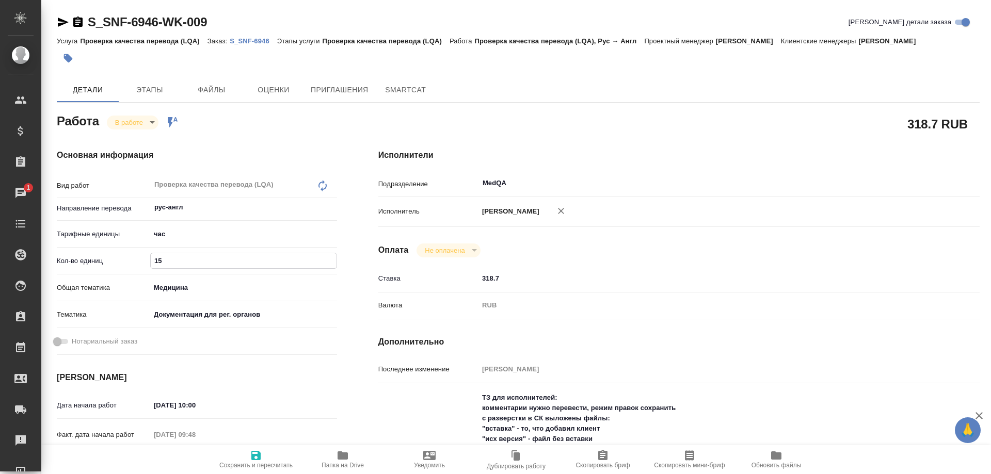
type textarea "x"
type input "1"
type textarea "x"
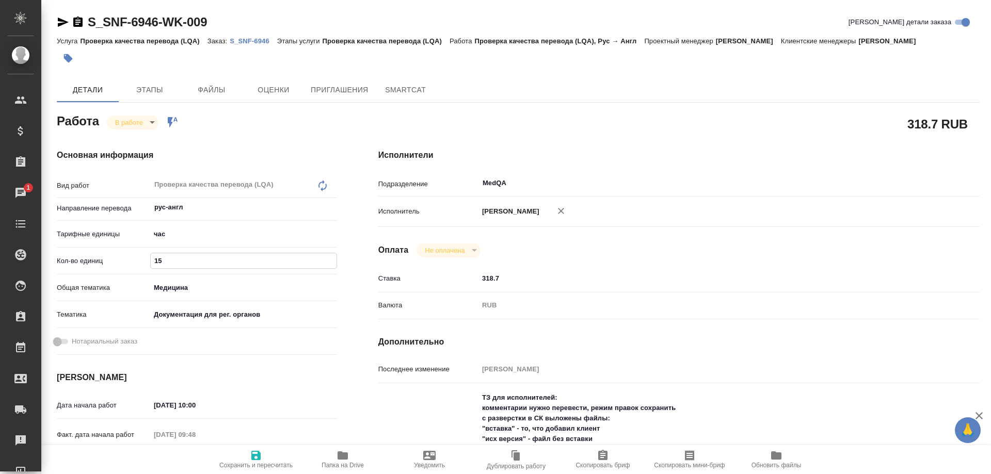
type textarea "x"
type input "1.5"
type textarea "x"
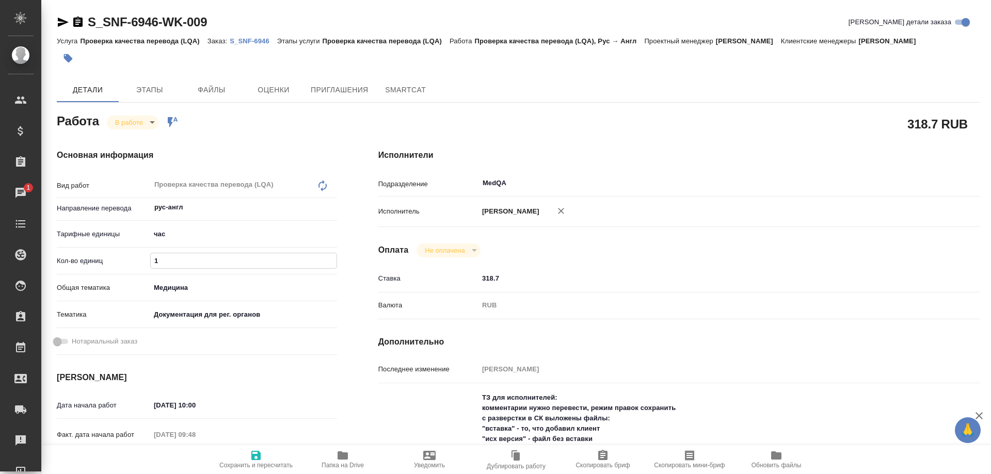
type textarea "x"
type input "1.5"
click at [260, 455] on icon "button" at bounding box center [255, 455] width 9 height 9
type textarea "x"
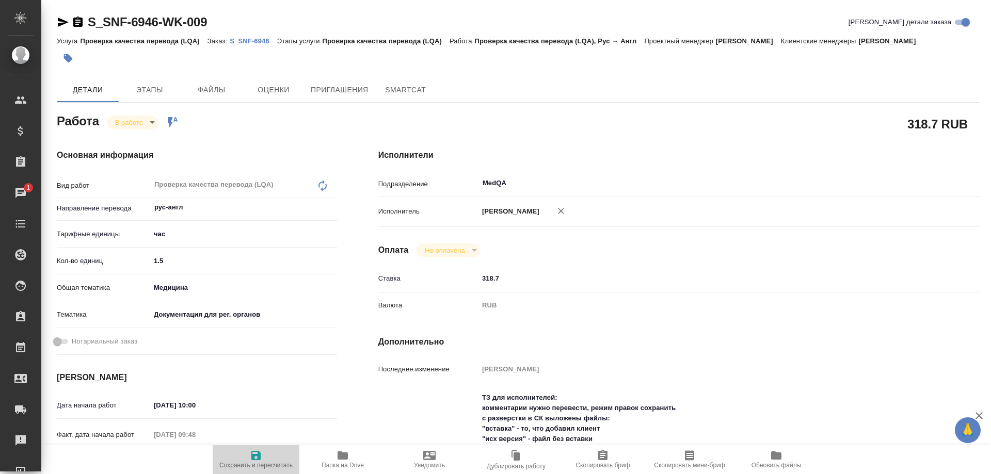
type textarea "x"
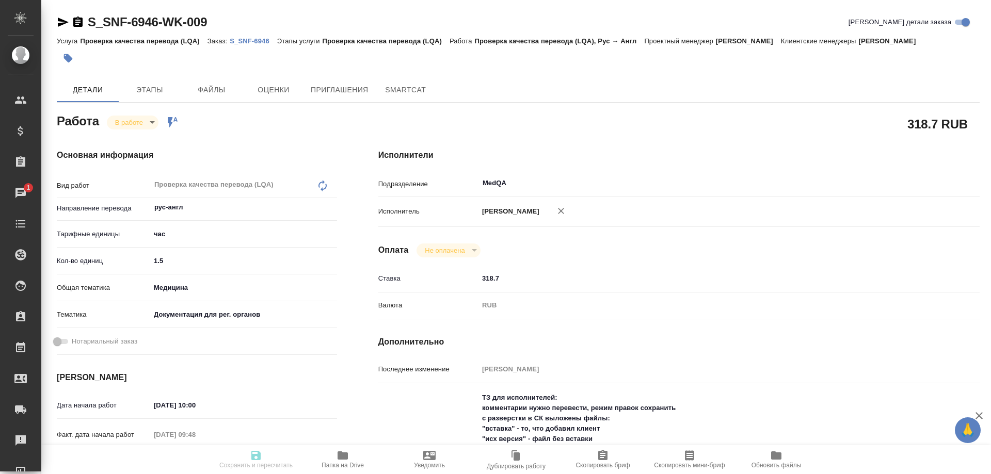
type textarea "x"
type input "inProgress"
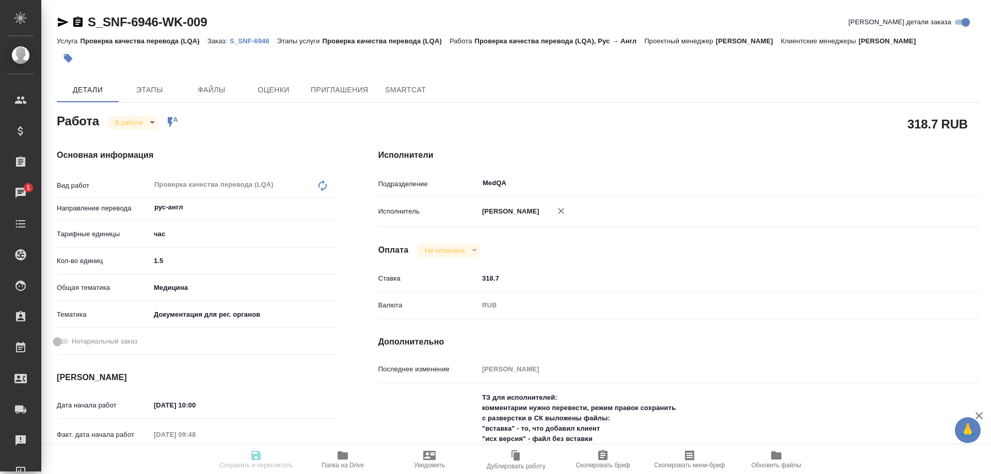
type textarea "Проверка качества перевода (LQA)"
type textarea "x"
type input "рус-англ"
type input "5a8b1489cc6b4906c91bfd93"
type input "1.5"
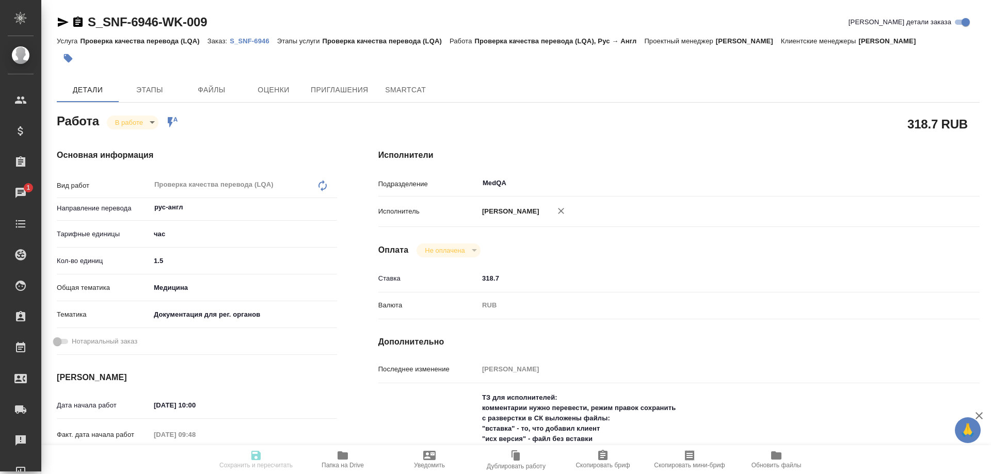
type input "med"
type input "5f647205b73bc97568ca66c6"
type input "13.10.2025 10:00"
type input "13.10.2025 09:48"
type input "13.10.2025 12:00"
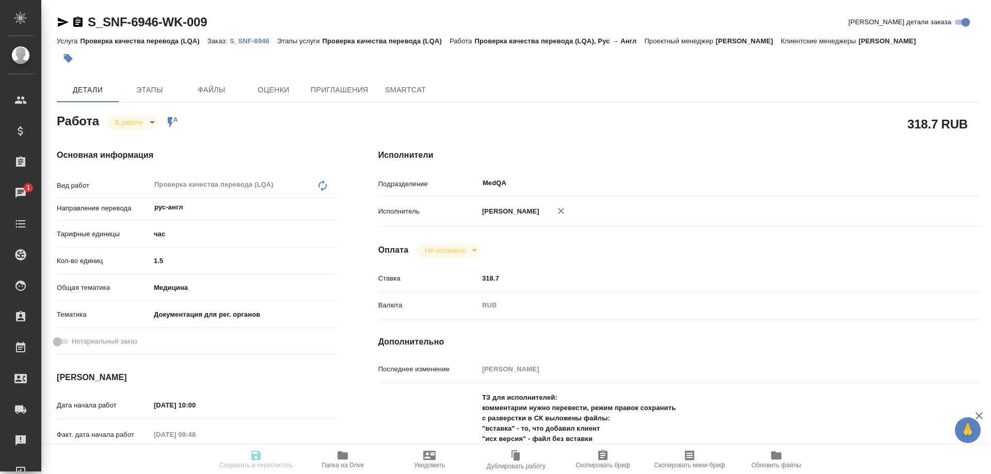
type input "13.10.2025 16:00"
type input "MedQA"
type input "notPayed"
type input "318.7"
type input "RUB"
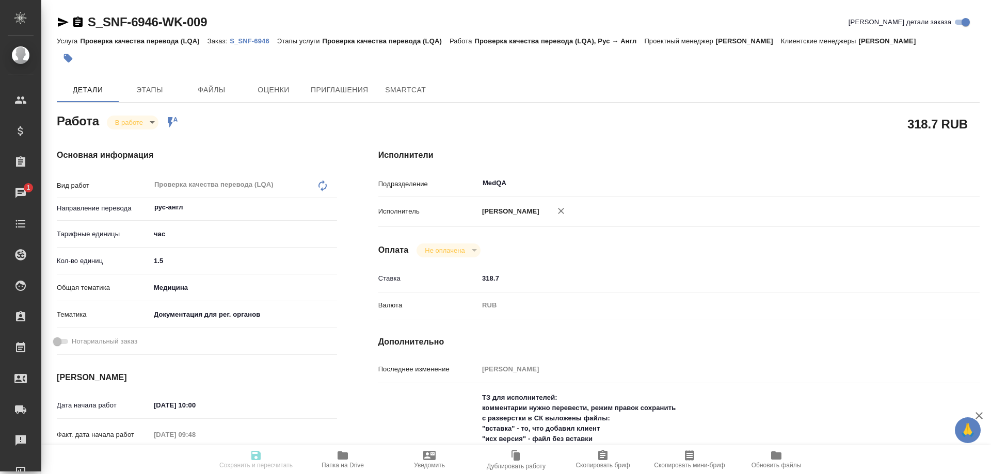
type input "[PERSON_NAME]"
type textarea "ТЗ для исполнителей: комментарии нужно перевести, режим правок сохранить с разв…"
type textarea "x"
type textarea "/Clients/Sanofi/Orders/S_SNF-6946/LQA/S_SNF-6946-WK-009"
type textarea "x"
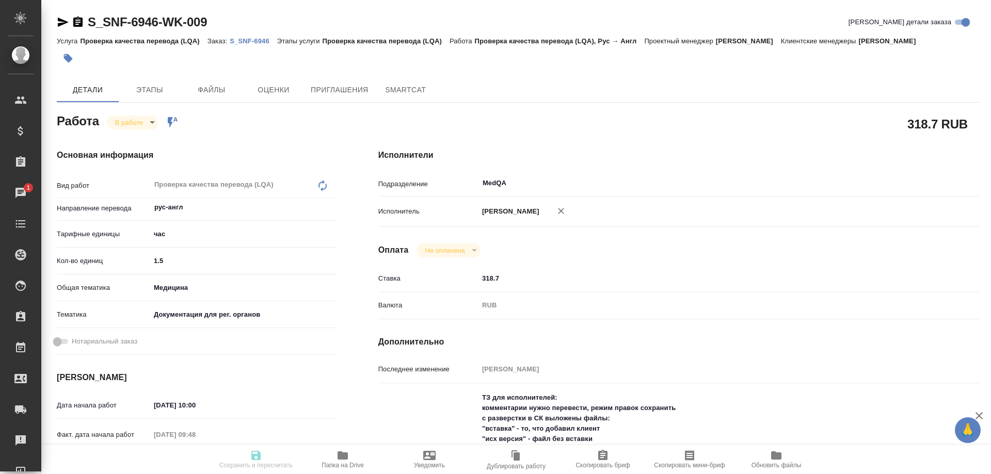
type input "S_SNF-6946"
type input "E005890349"
type input "Проверка качества перевода (LQA)"
type input "Сайдашева Диляра"
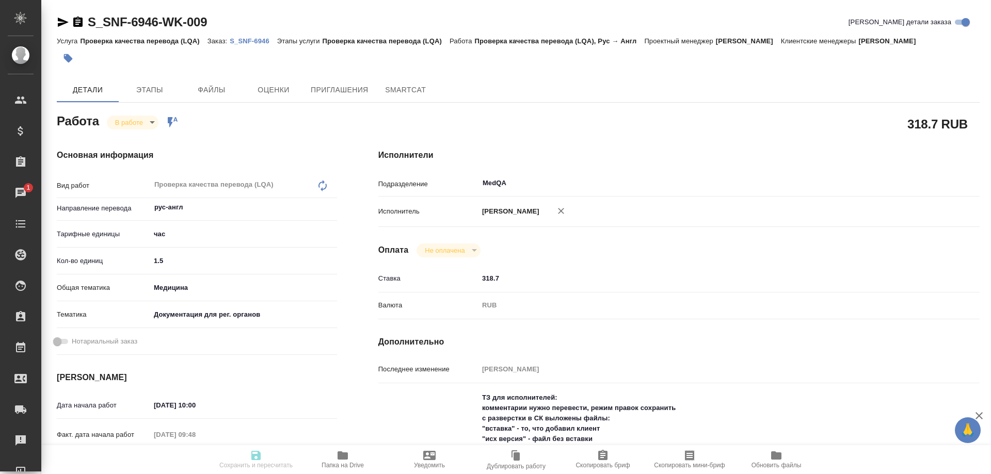
type input "[PERSON_NAME]"
type input "/Clients/Sanofi/Orders/S_SNF-6946"
type textarea "x"
type textarea "комментарии тоже нужно перевести, сохранить режим правок изнач стата: 5977.6 эф…"
type textarea "x"
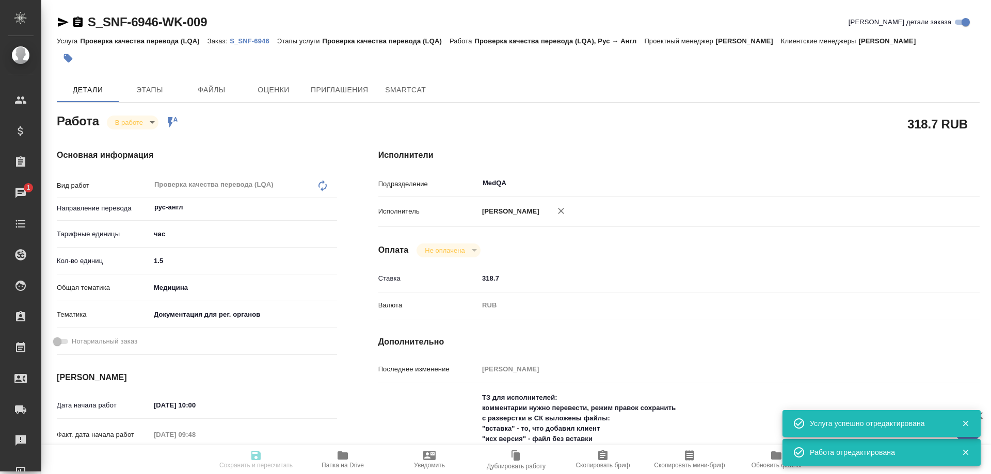
type textarea "x"
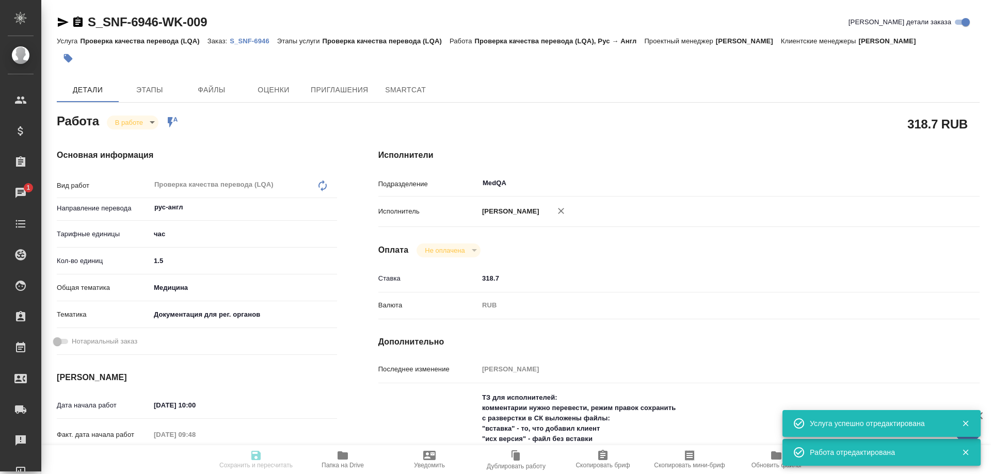
type textarea "x"
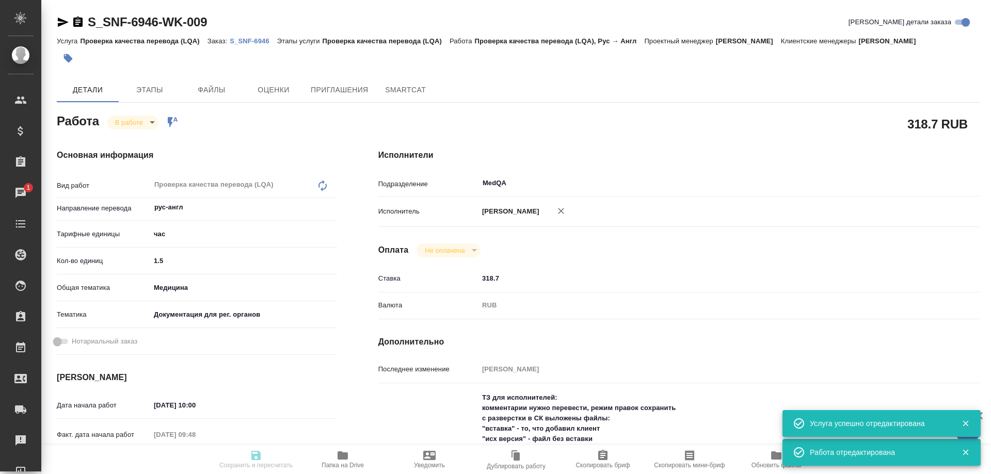
type textarea "x"
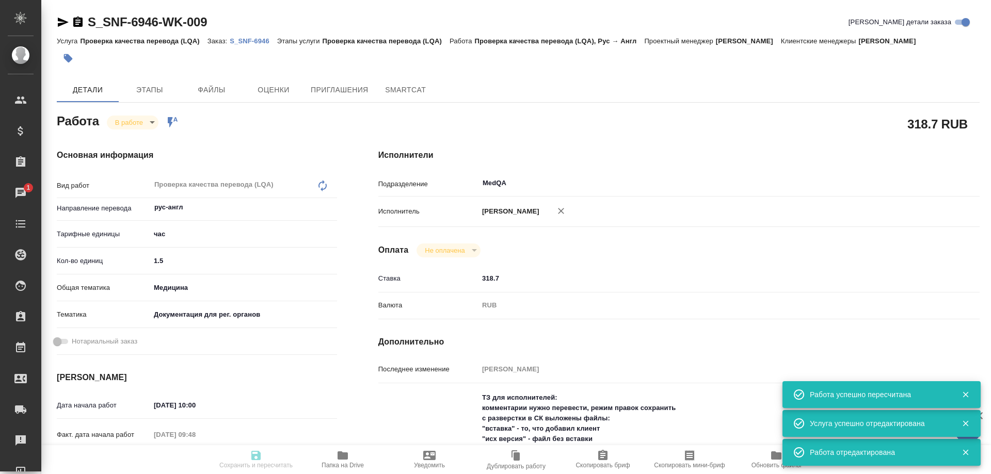
type input "inProgress"
type textarea "Проверка качества перевода (LQA)"
type textarea "x"
type input "рус-англ"
type input "5a8b1489cc6b4906c91bfd93"
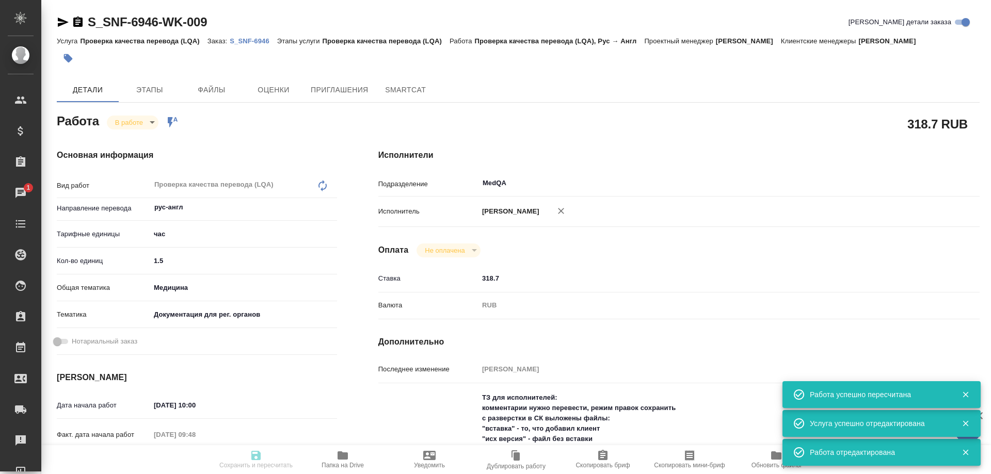
type input "1.5"
type input "med"
type input "5f647205b73bc97568ca66c6"
type input "13.10.2025 10:00"
type input "13.10.2025 09:48"
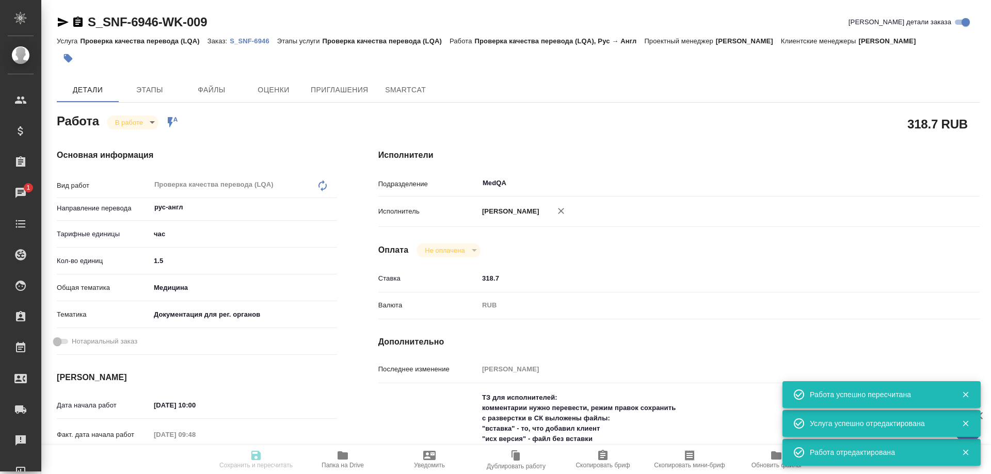
type input "13.10.2025 12:00"
type input "13.10.2025 16:00"
type input "MedQA"
type input "notPayed"
type input "318.7"
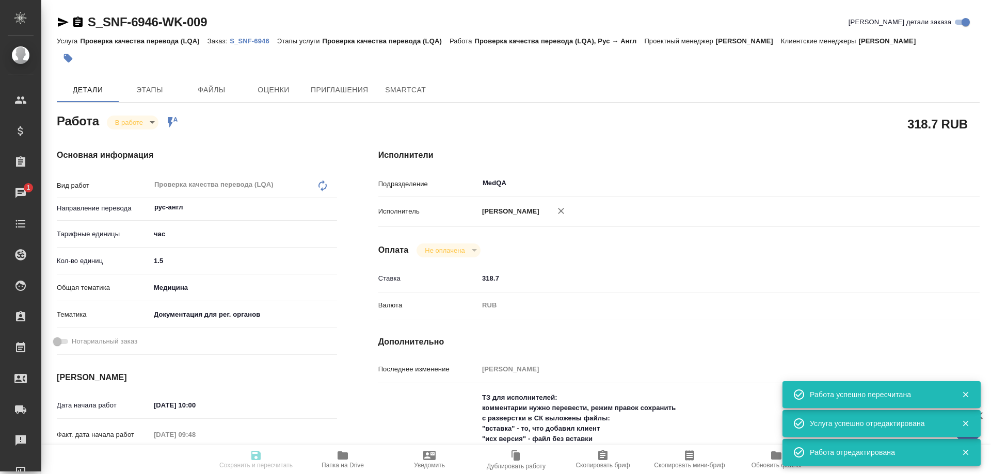
type input "RUB"
type input "[PERSON_NAME]"
type textarea "ТЗ для исполнителей: комментарии нужно перевести, режим правок сохранить с разв…"
type textarea "x"
type textarea "/Clients/Sanofi/Orders/S_SNF-6946/LQA/S_SNF-6946-WK-009"
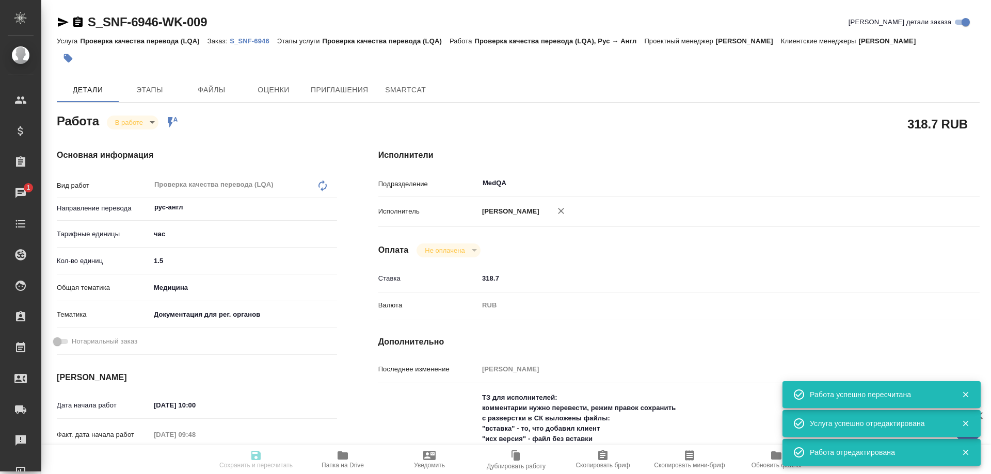
type textarea "x"
type input "S_SNF-6946"
type input "E005890349"
type input "Проверка качества перевода (LQA)"
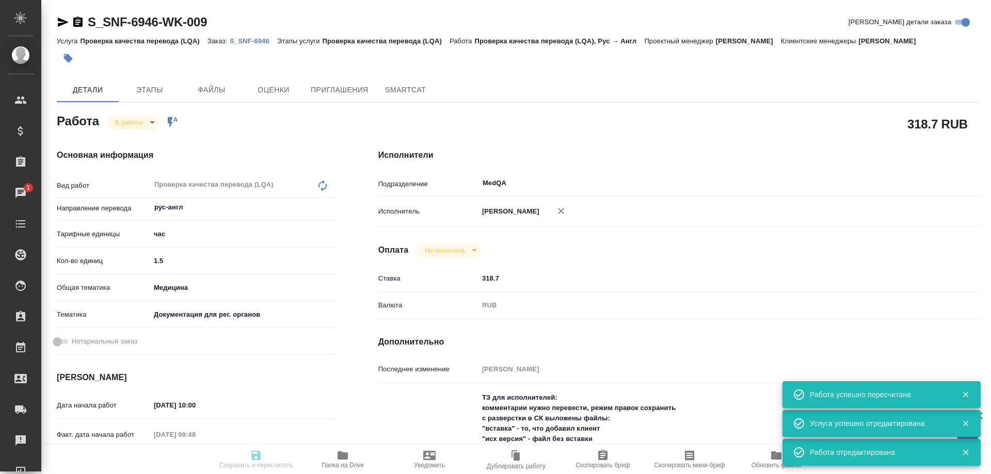
type input "[PERSON_NAME]"
type input "/Clients/Sanofi/Orders/S_SNF-6946"
type textarea "x"
type textarea "комментарии тоже нужно перевести, сохранить режим правок изнач стата: 5977.6 эф…"
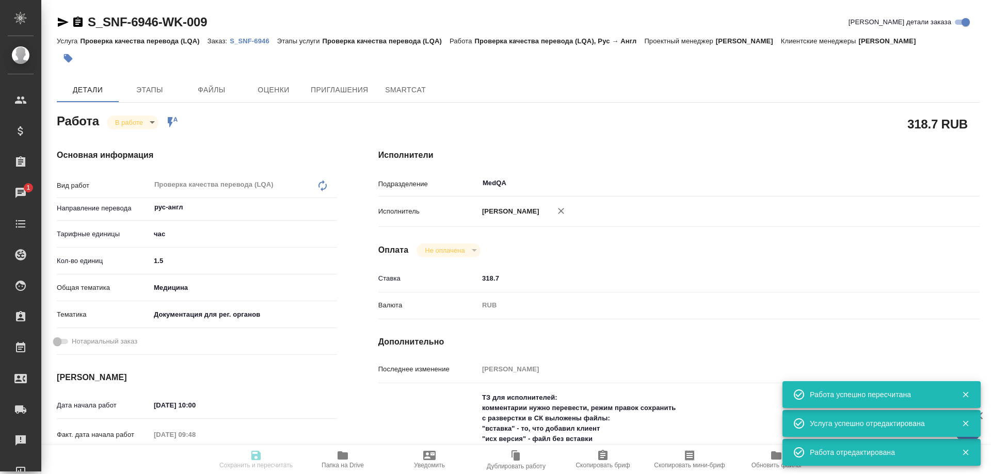
type textarea "x"
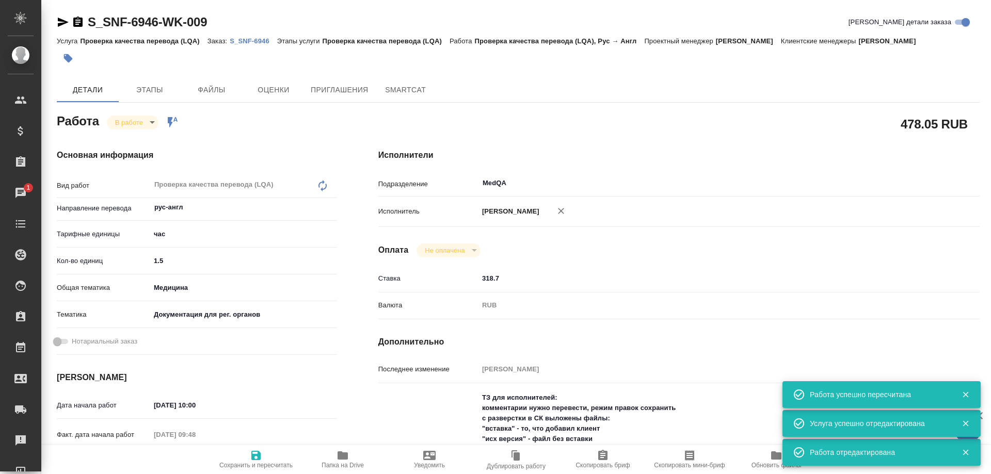
type textarea "x"
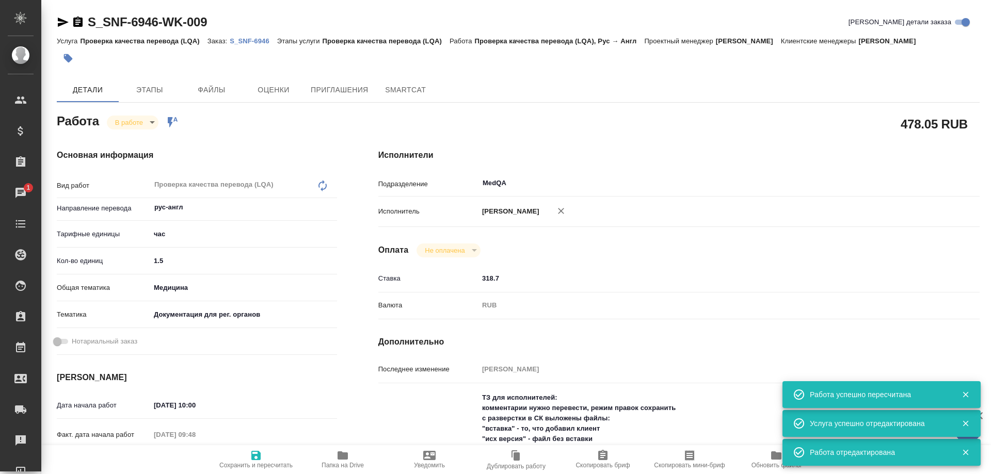
type textarea "x"
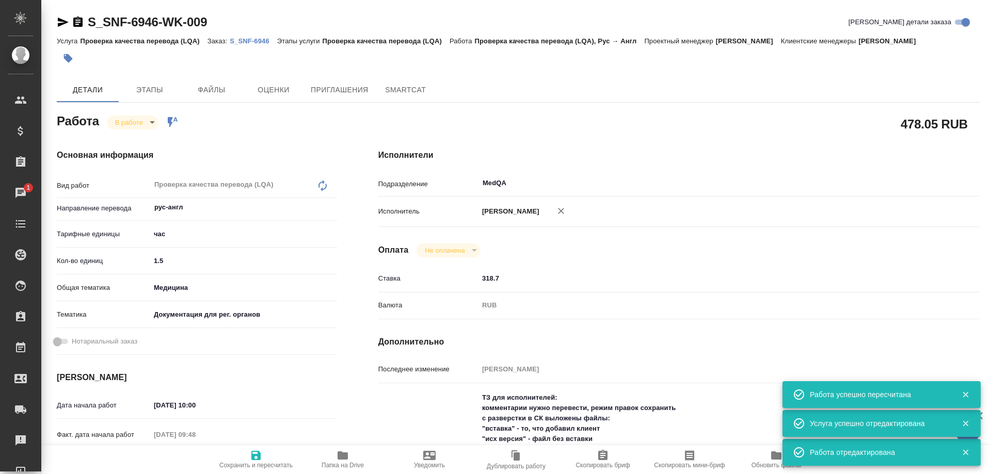
type textarea "x"
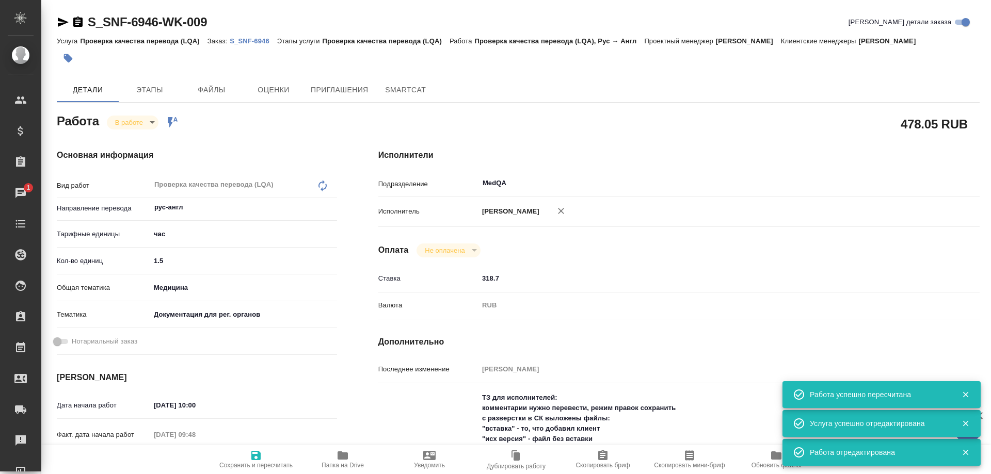
type textarea "x"
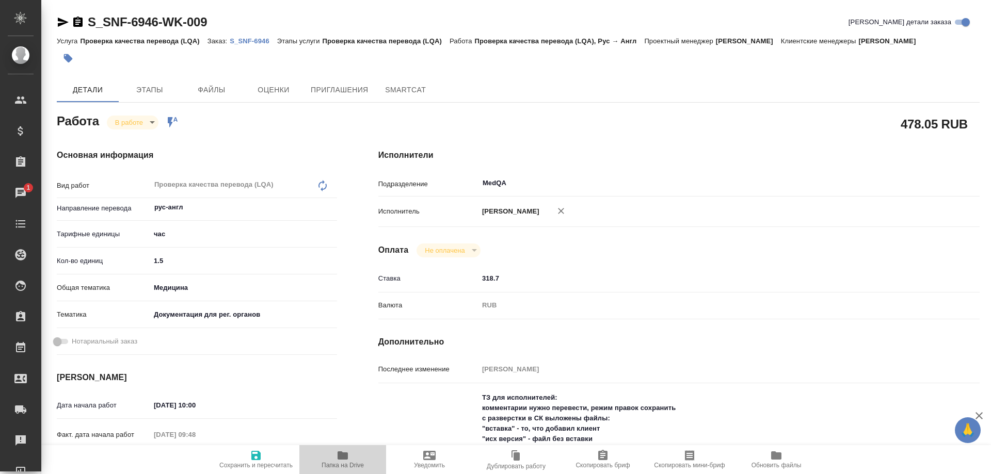
click at [342, 460] on icon "button" at bounding box center [342, 455] width 12 height 12
click at [123, 124] on body "🙏 .cls-1 fill:#fff; AWATERA Solovyova Elena Клиенты Спецификации Заказы 1 Чаты …" at bounding box center [495, 237] width 991 height 474
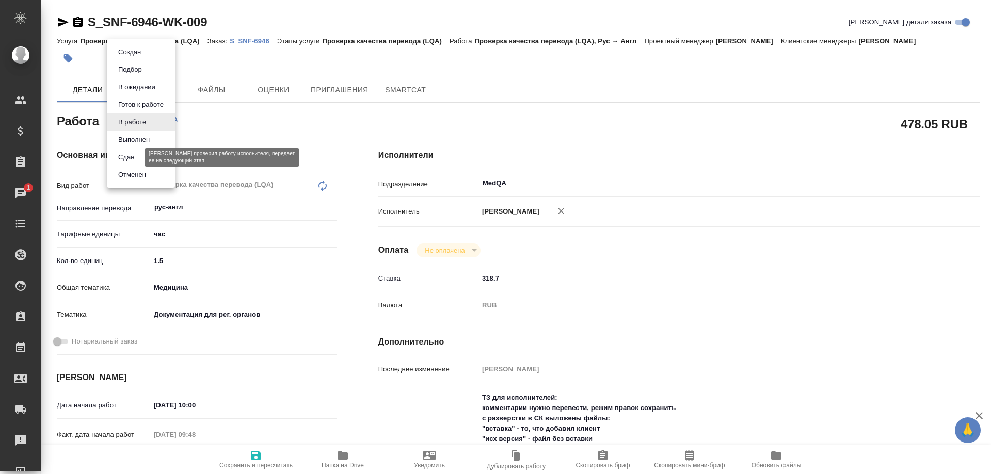
click at [129, 159] on button "Сдан" at bounding box center [126, 157] width 22 height 11
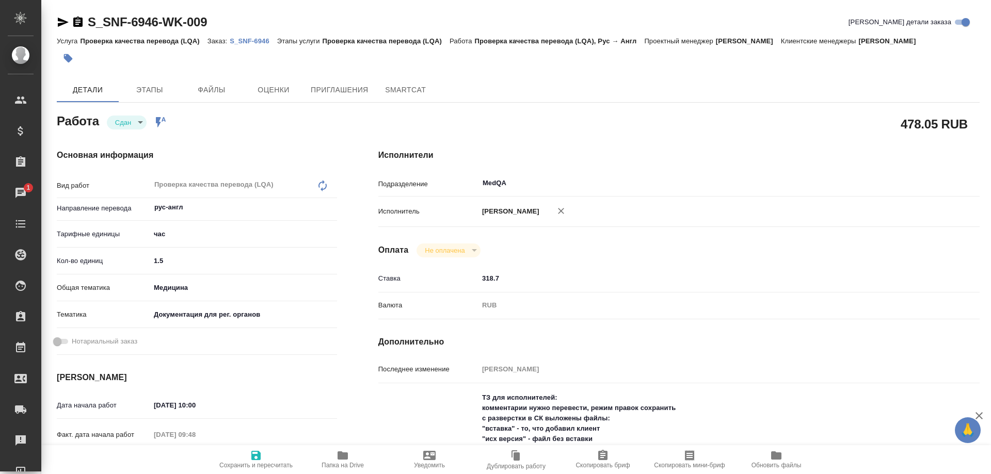
type textarea "x"
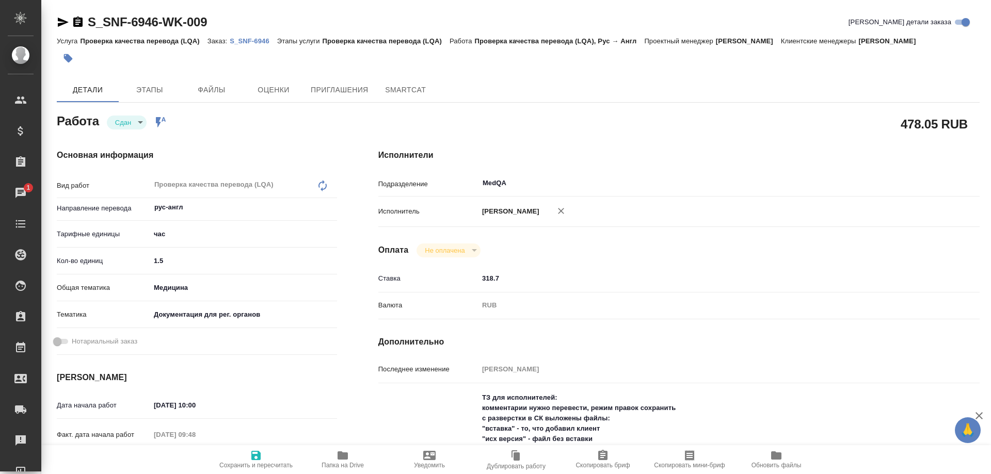
type textarea "x"
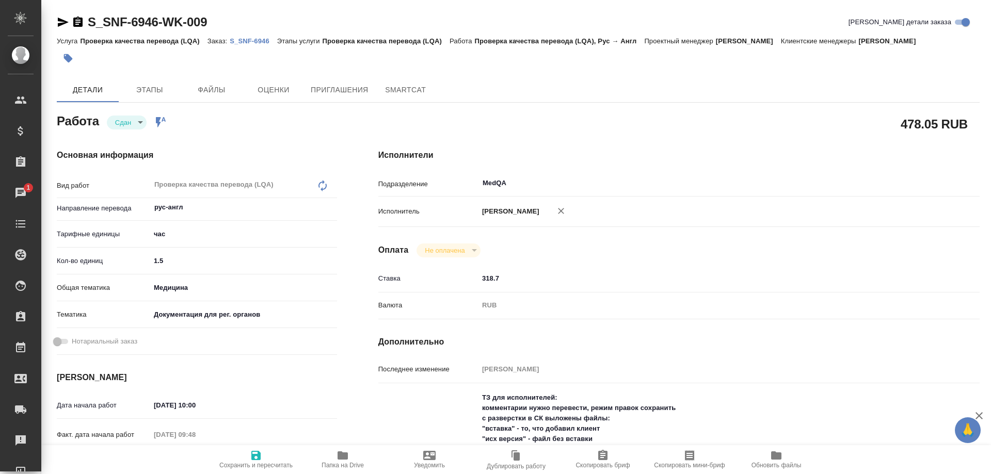
click at [258, 40] on p "S_SNF-6946" at bounding box center [253, 41] width 47 height 8
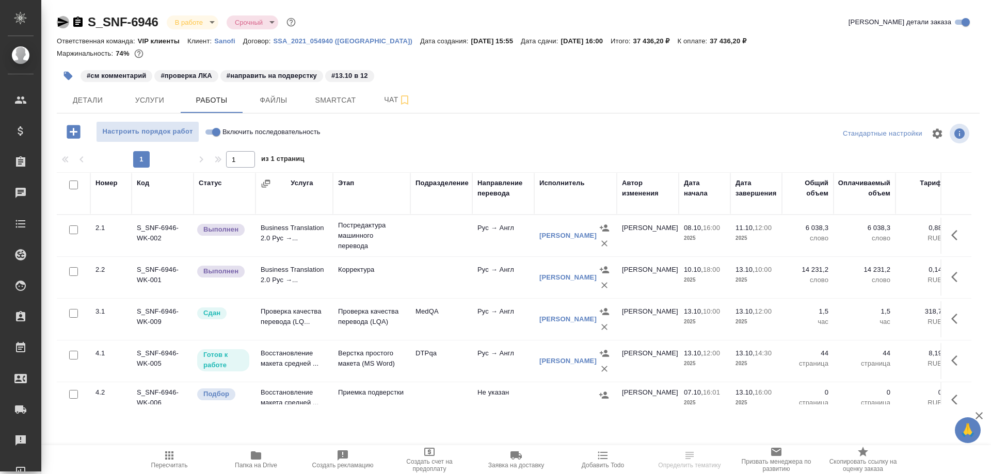
click at [61, 23] on icon "button" at bounding box center [63, 22] width 11 height 9
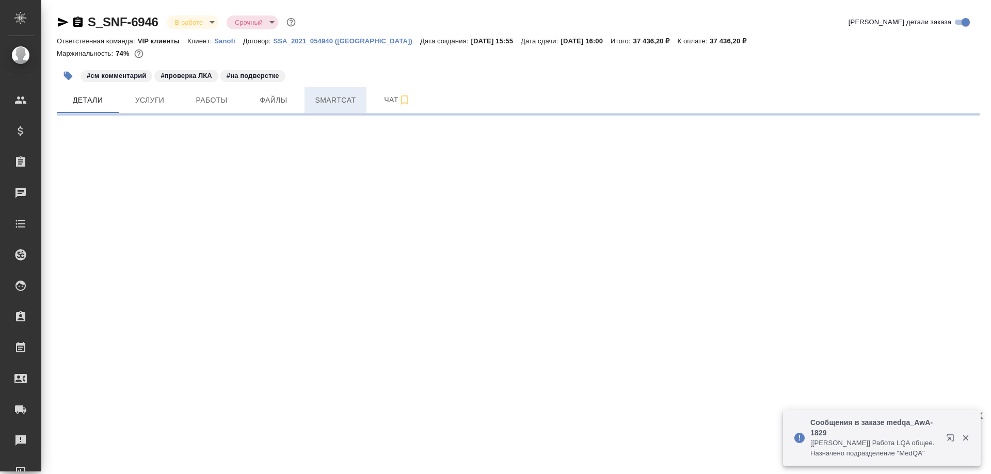
select select "RU"
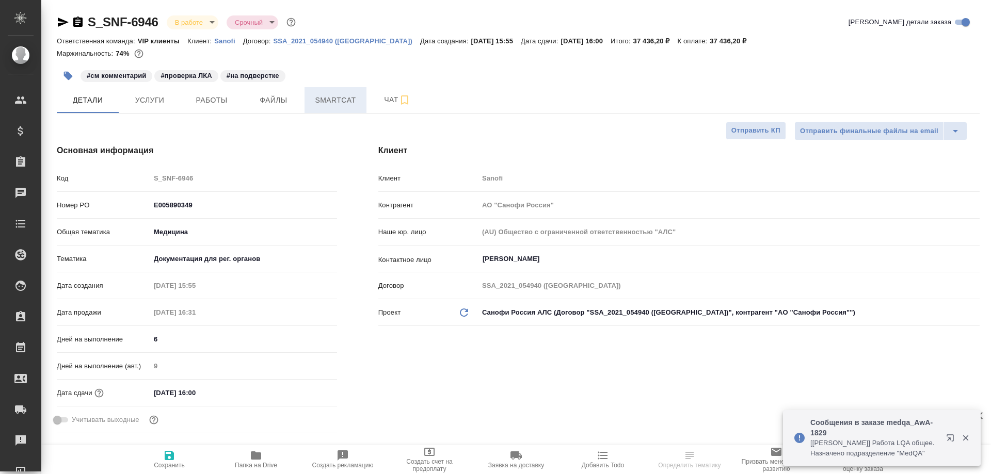
type textarea "x"
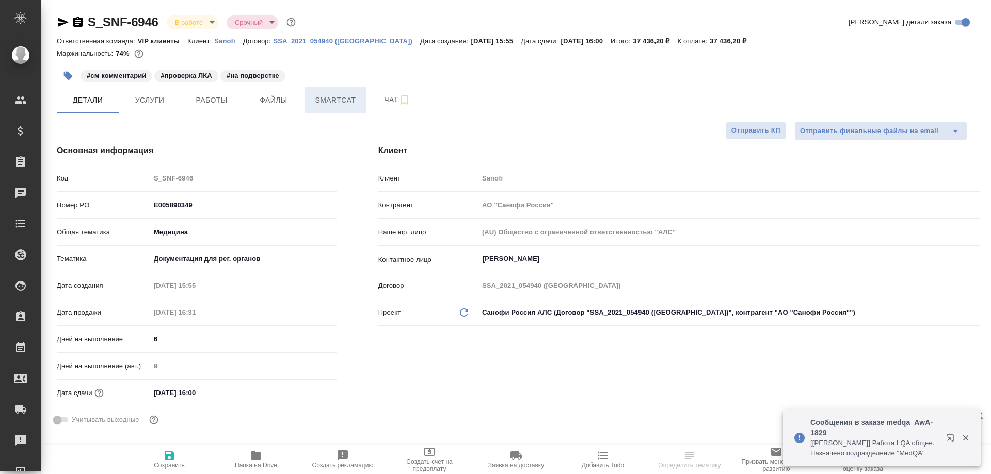
type textarea "x"
click at [329, 104] on span "Smartcat" at bounding box center [336, 100] width 50 height 13
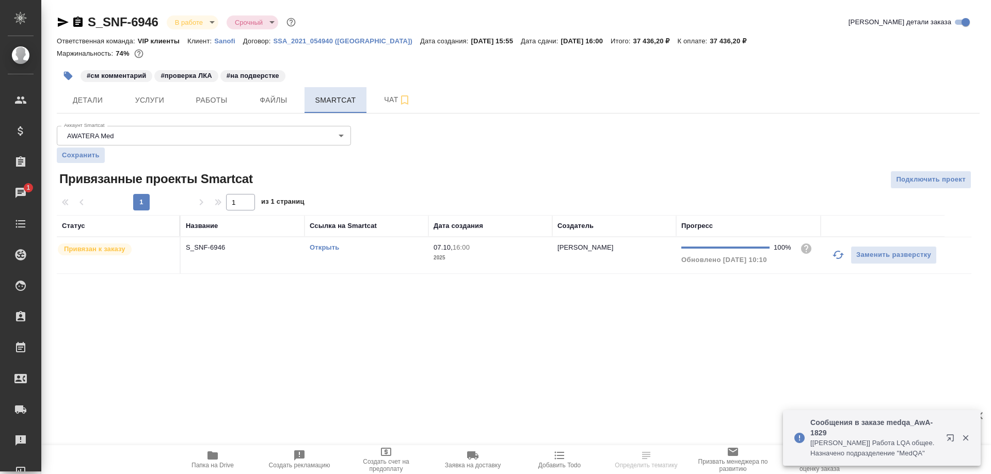
click at [342, 100] on span "Smartcat" at bounding box center [336, 100] width 50 height 13
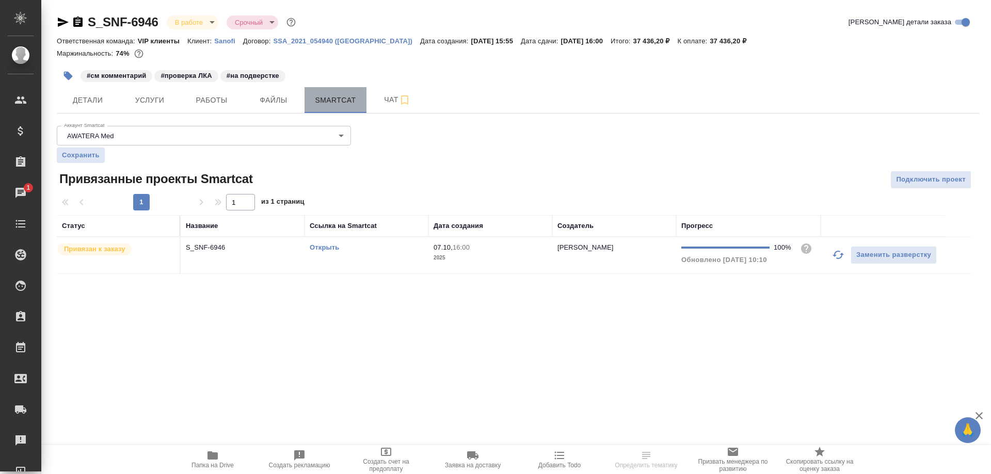
click at [342, 100] on span "Smartcat" at bounding box center [336, 100] width 50 height 13
click at [323, 245] on link "Открыть" at bounding box center [324, 248] width 29 height 8
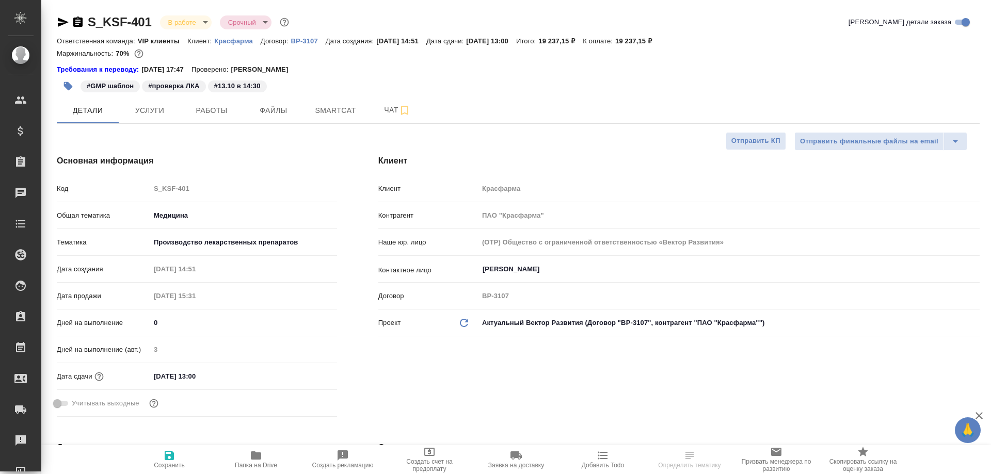
select select "RU"
type input "[PERSON_NAME]"
click at [344, 112] on span "Smartcat" at bounding box center [336, 110] width 50 height 13
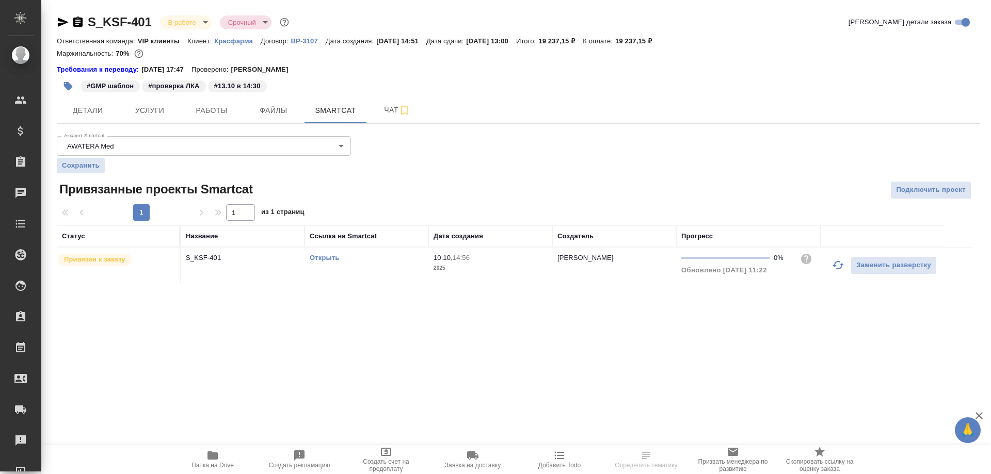
click at [325, 251] on td "Открыть" at bounding box center [366, 266] width 124 height 36
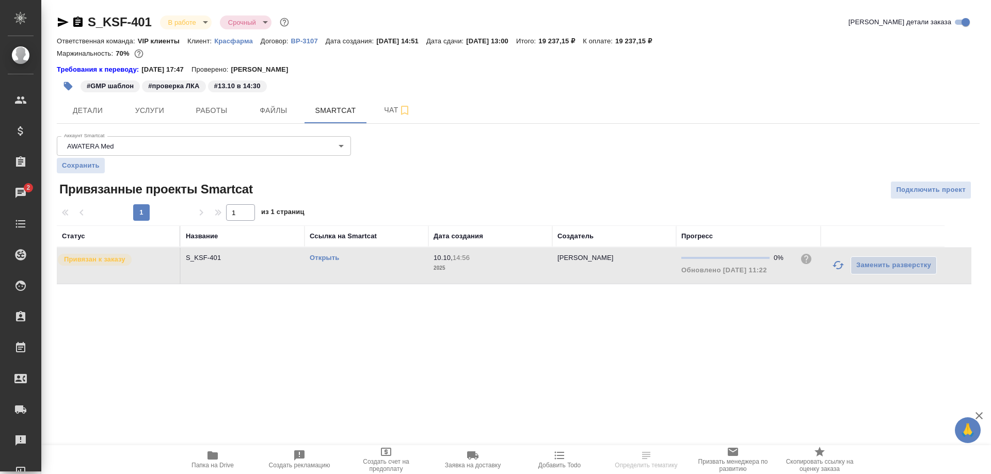
click at [325, 255] on link "Открыть" at bounding box center [324, 258] width 29 height 8
click at [63, 20] on icon "button" at bounding box center [63, 22] width 11 height 9
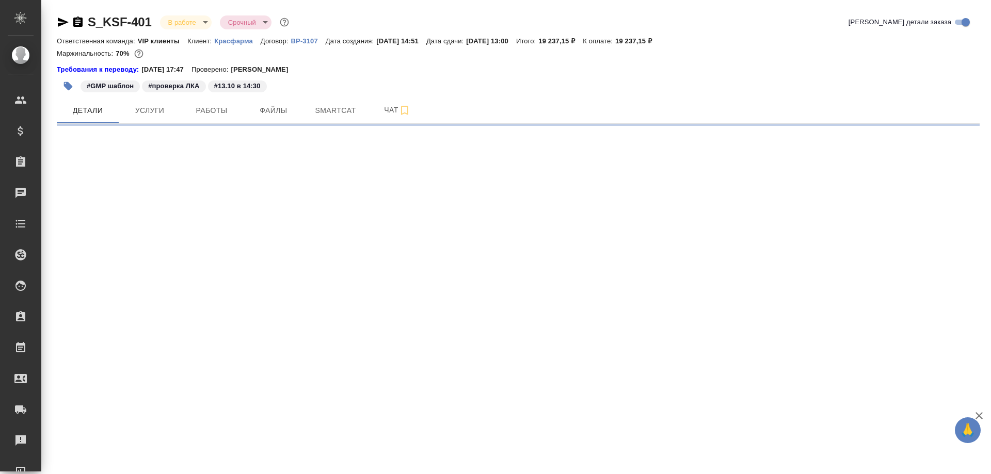
select select "RU"
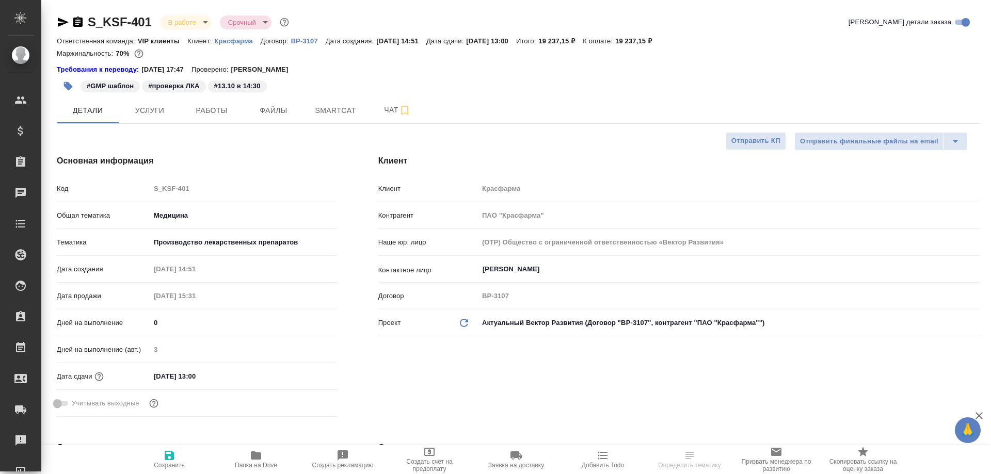
type textarea "x"
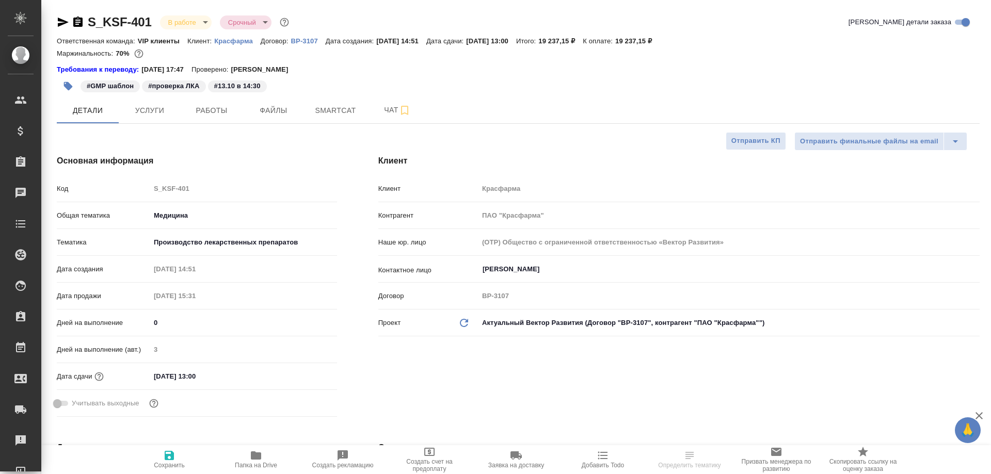
type textarea "x"
click at [252, 455] on icon "button" at bounding box center [256, 455] width 10 height 8
type textarea "x"
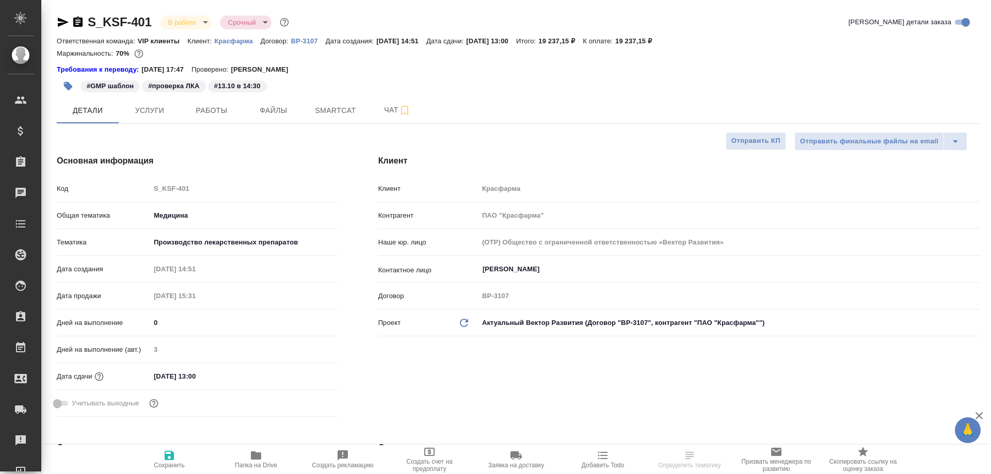
type textarea "x"
select select "RU"
type textarea "x"
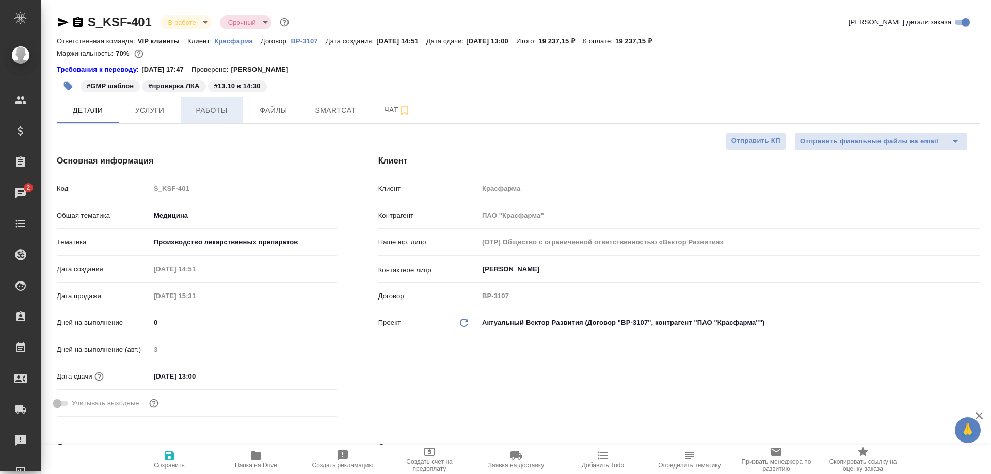
click at [215, 115] on span "Работы" at bounding box center [212, 110] width 50 height 13
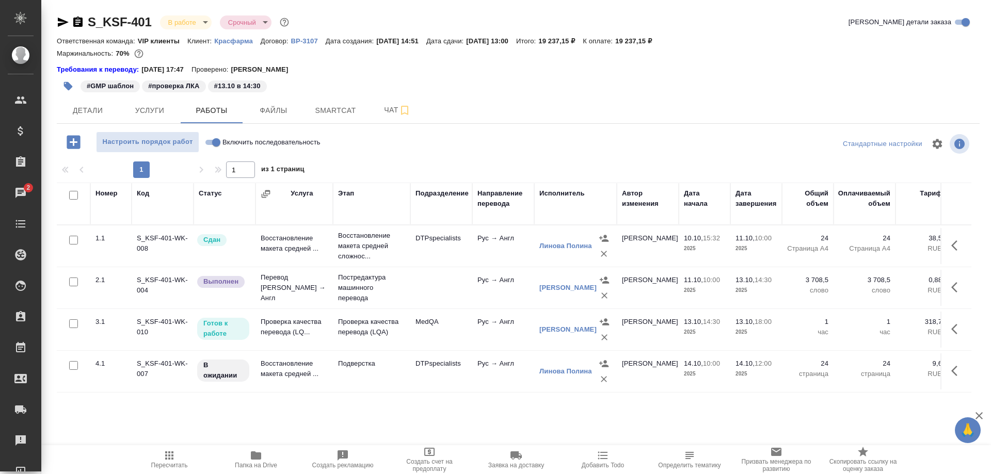
click at [281, 336] on td "Проверка качества перевода (LQ..." at bounding box center [293, 330] width 77 height 36
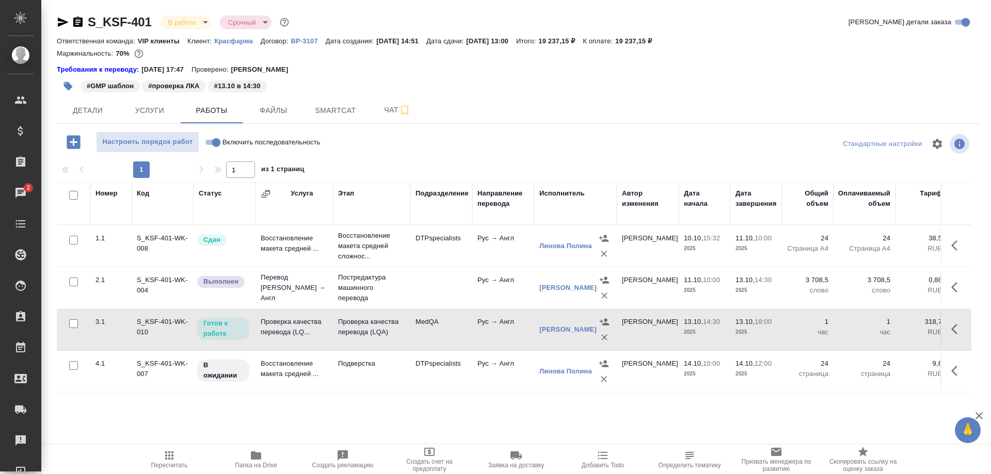
click at [210, 139] on input "Включить последовательность" at bounding box center [216, 142] width 37 height 12
checkbox input "true"
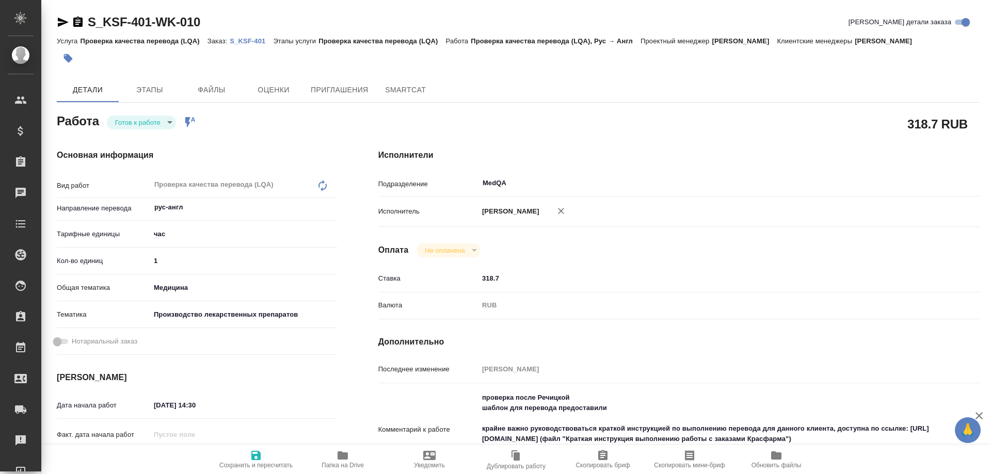
type textarea "x"
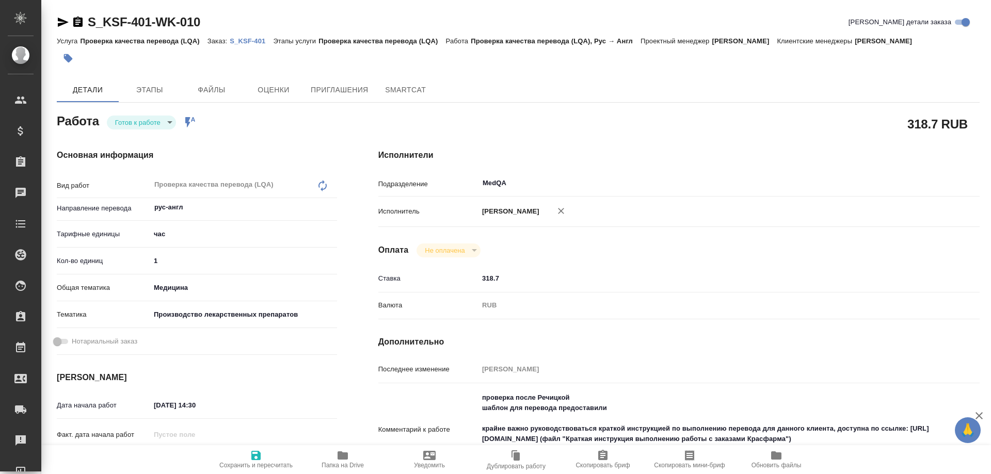
type textarea "x"
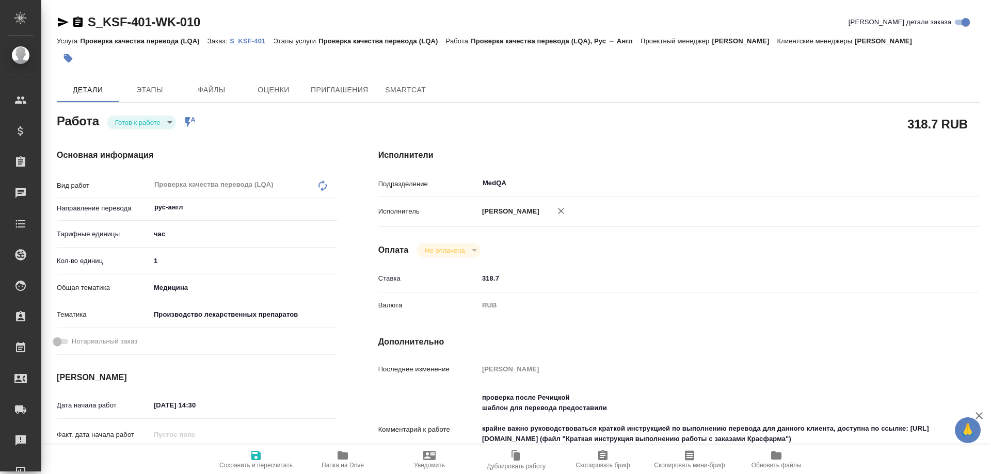
type textarea "x"
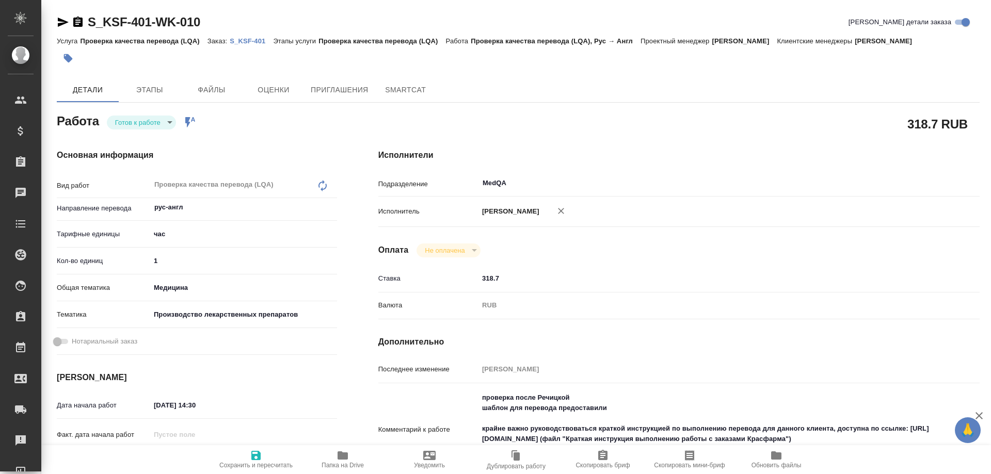
type textarea "x"
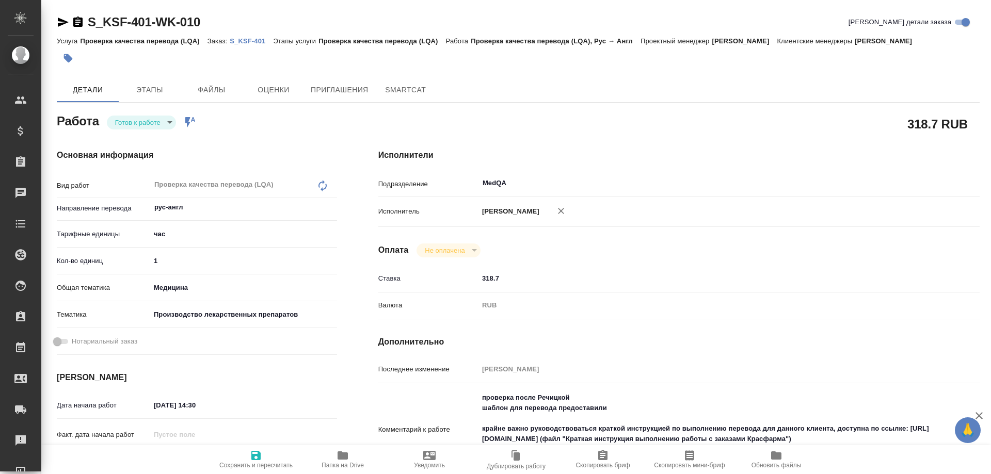
type textarea "x"
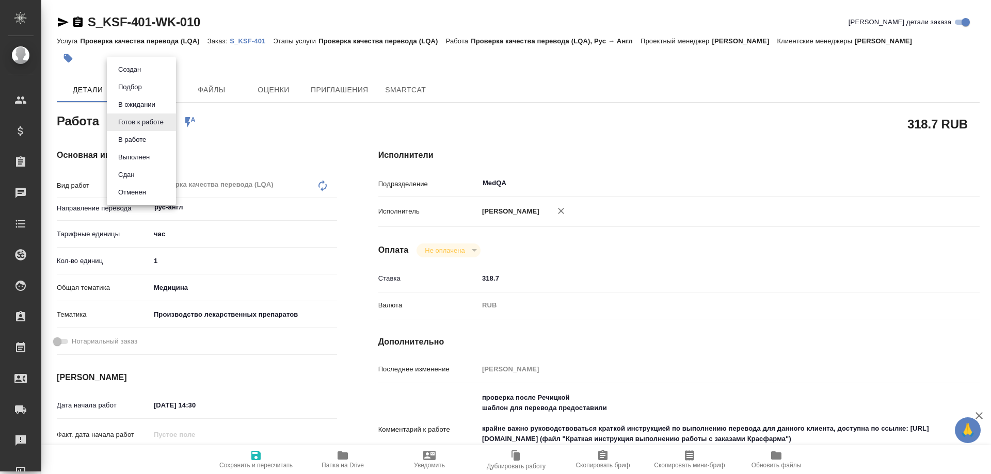
click at [148, 127] on body "🙏 .cls-1 fill:#fff; AWATERA [PERSON_NAME] Спецификации Заказы Чаты Todo Проекты…" at bounding box center [495, 237] width 991 height 474
type textarea "x"
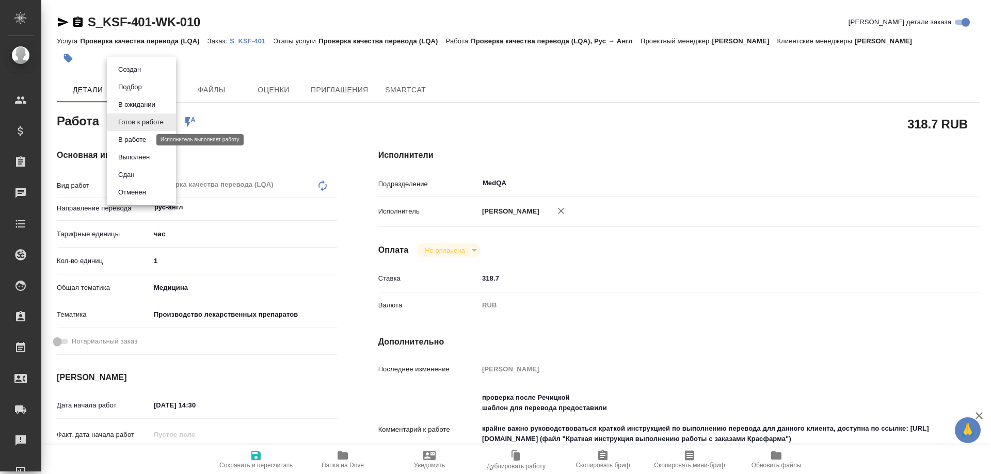
type textarea "x"
click at [143, 141] on button "В работе" at bounding box center [132, 139] width 34 height 11
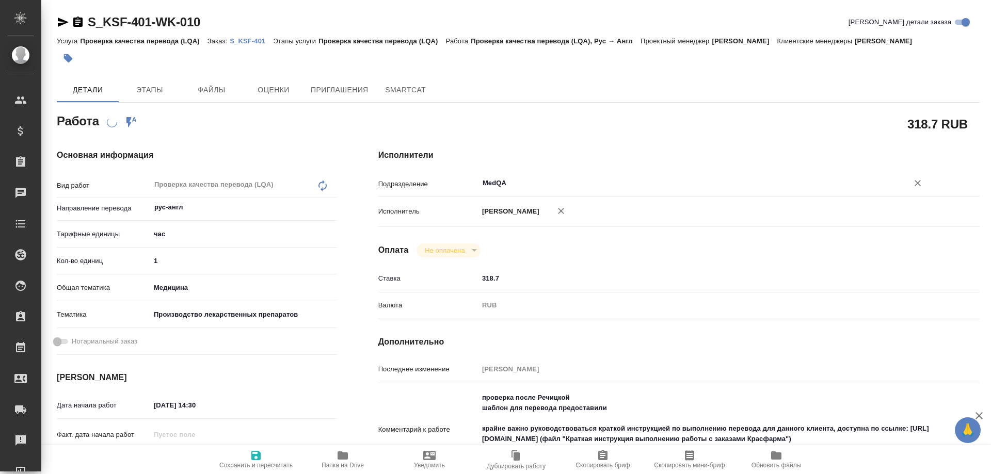
type textarea "x"
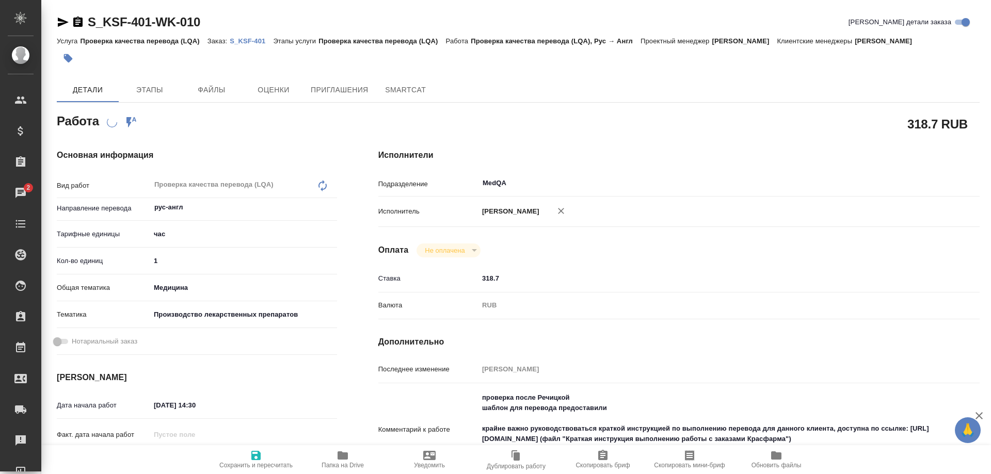
scroll to position [103, 0]
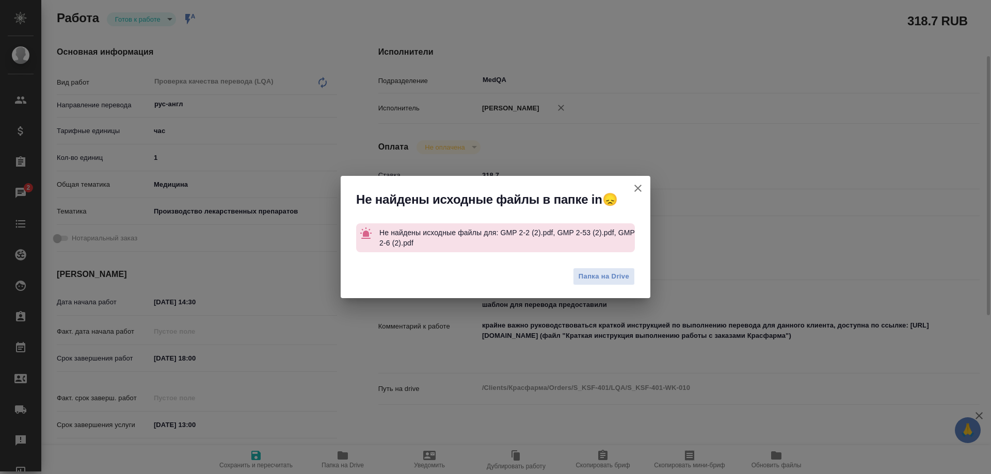
type textarea "x"
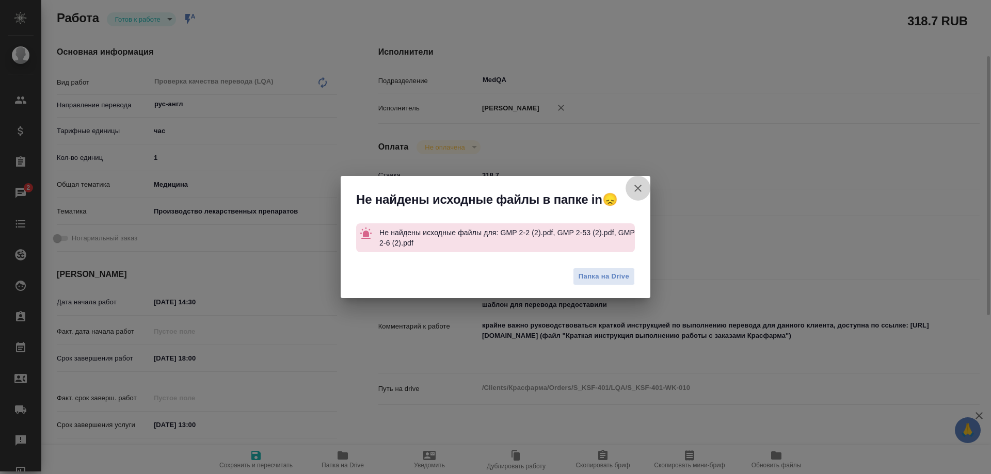
click at [635, 190] on icon "button" at bounding box center [638, 188] width 12 height 12
type textarea "x"
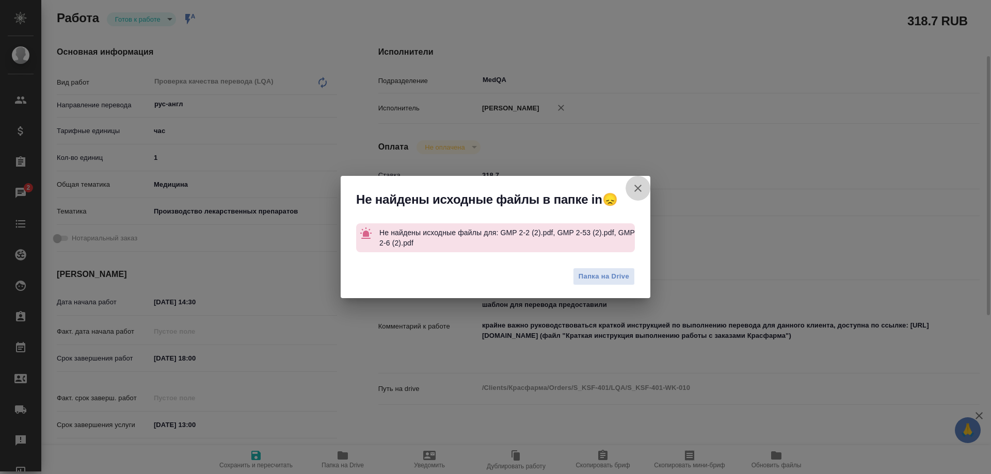
type textarea "x"
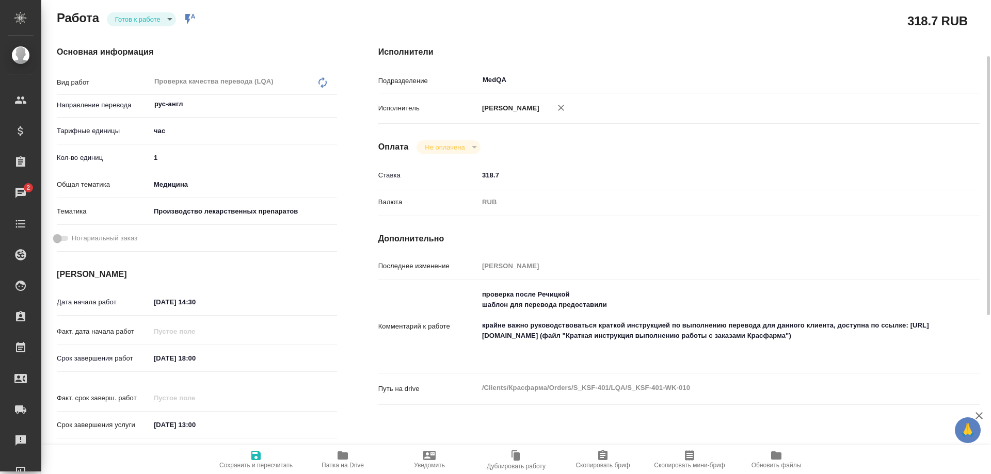
click at [165, 19] on body "🙏 .cls-1 fill:#fff; AWATERA Solovyova Elena Клиенты Спецификации Заказы 2 Чаты …" at bounding box center [495, 237] width 991 height 474
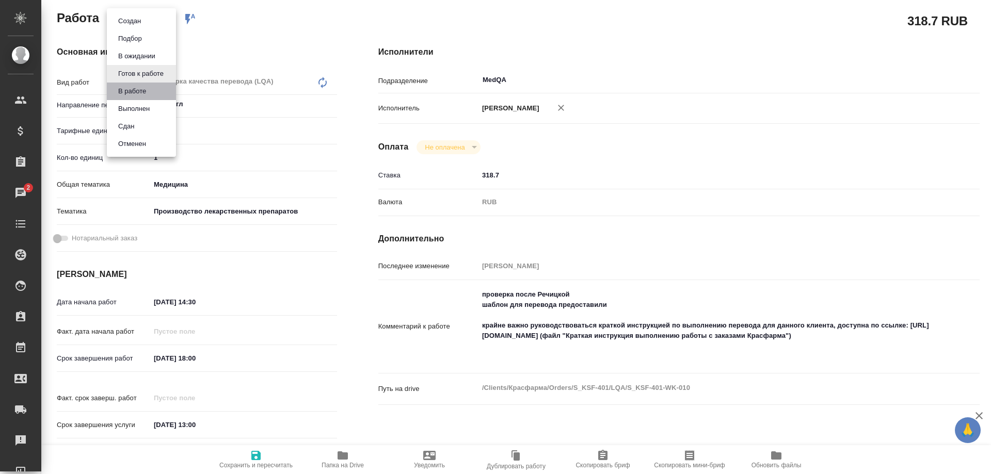
click at [148, 85] on li "В работе" at bounding box center [141, 92] width 69 height 18
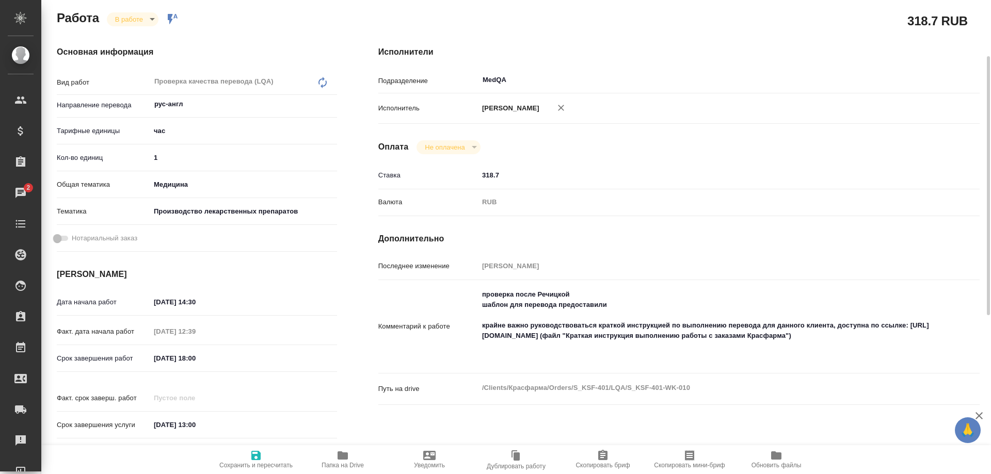
type textarea "x"
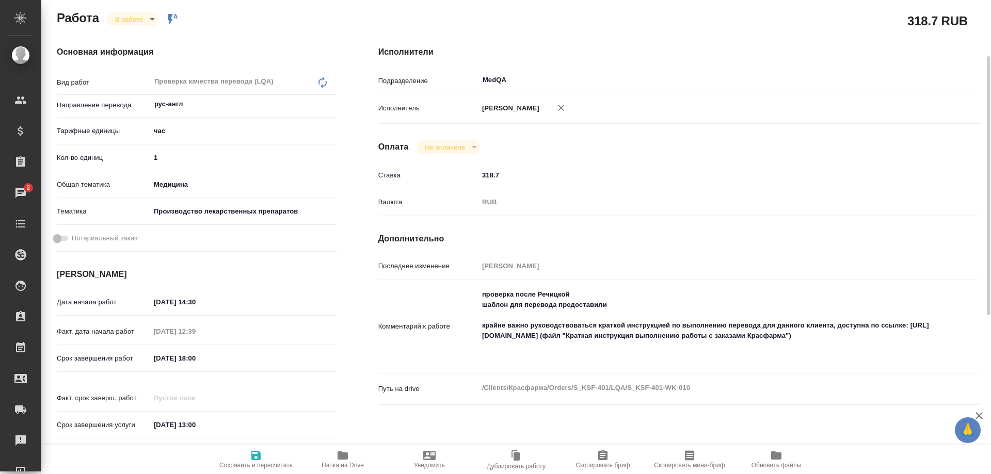
type textarea "x"
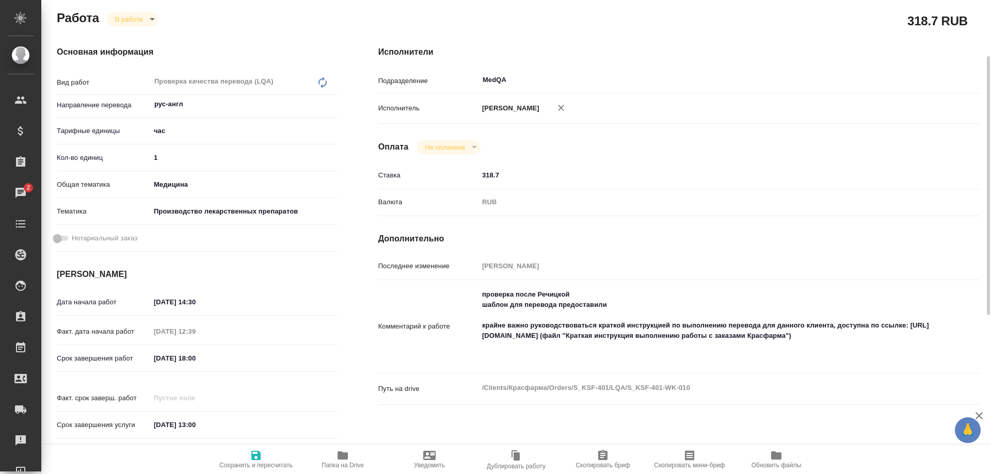
type textarea "x"
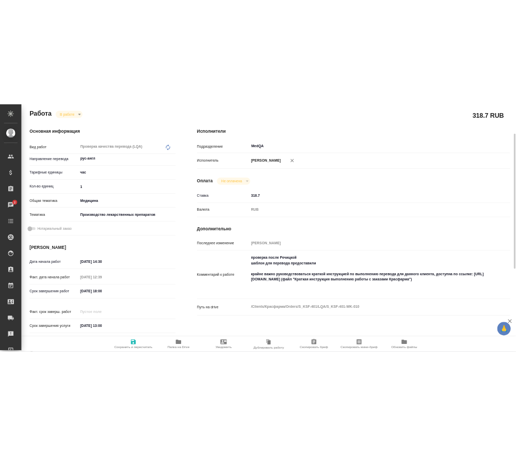
scroll to position [0, 0]
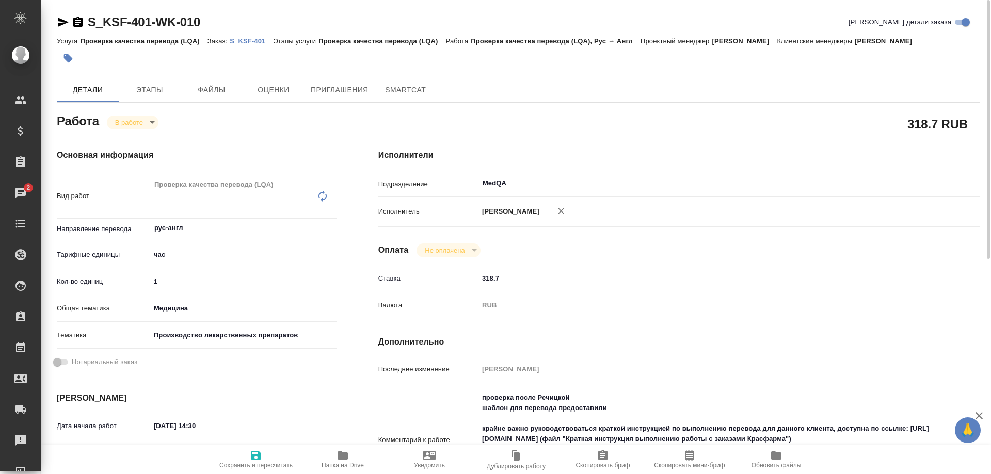
type textarea "x"
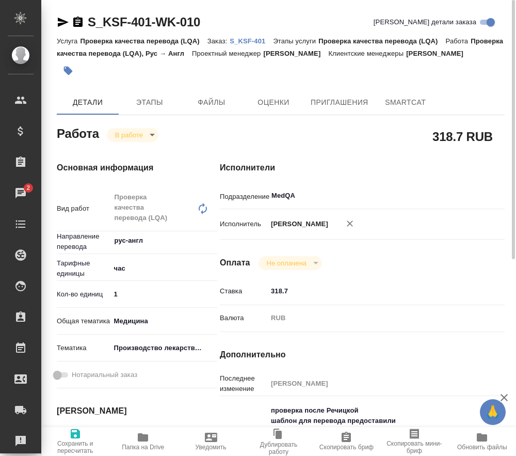
type textarea "x"
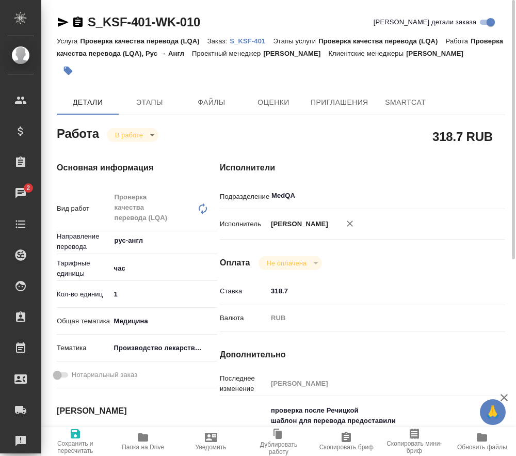
click at [241, 40] on p "S_KSF-401" at bounding box center [251, 41] width 43 height 8
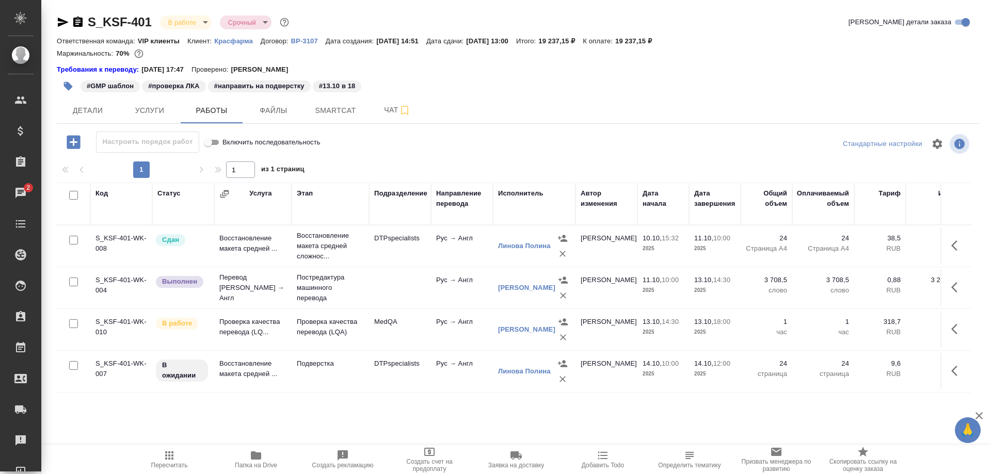
click at [61, 21] on icon "button" at bounding box center [63, 22] width 11 height 9
click at [78, 22] on icon "button" at bounding box center [78, 22] width 12 height 12
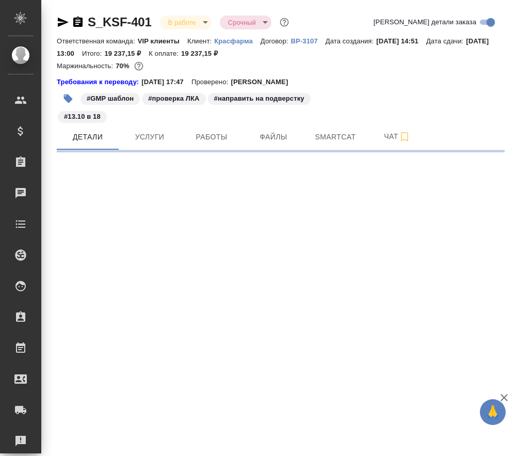
select select "RU"
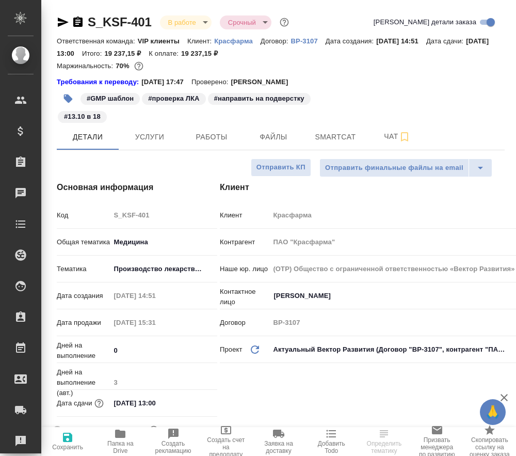
type textarea "x"
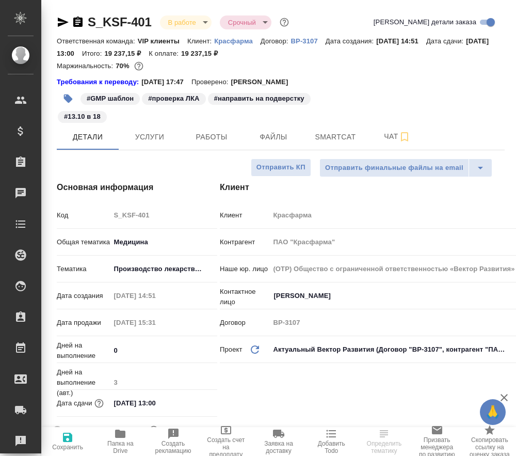
type textarea "x"
click at [211, 138] on span "Работы" at bounding box center [212, 137] width 50 height 13
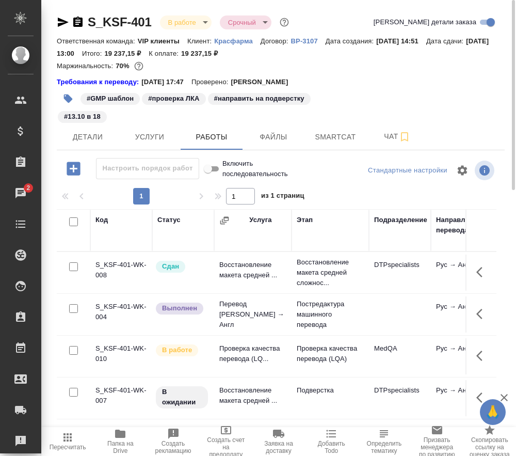
click at [243, 361] on td "Проверка качества перевода (LQ..." at bounding box center [252, 356] width 77 height 36
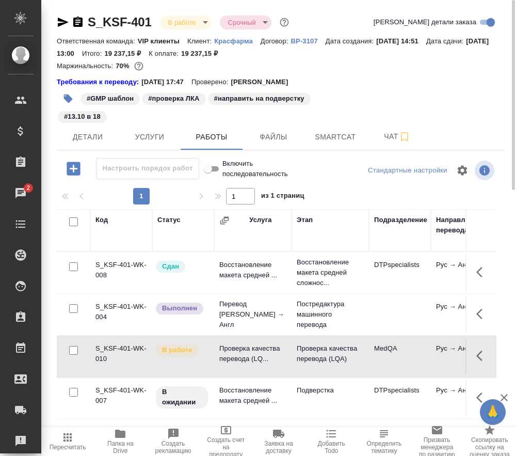
click at [243, 361] on td "Проверка качества перевода (LQ..." at bounding box center [252, 356] width 77 height 36
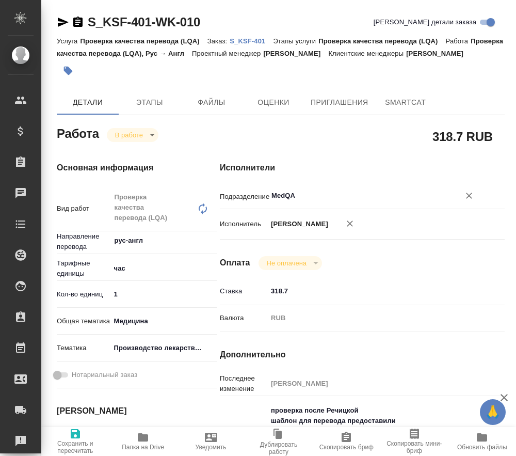
type textarea "x"
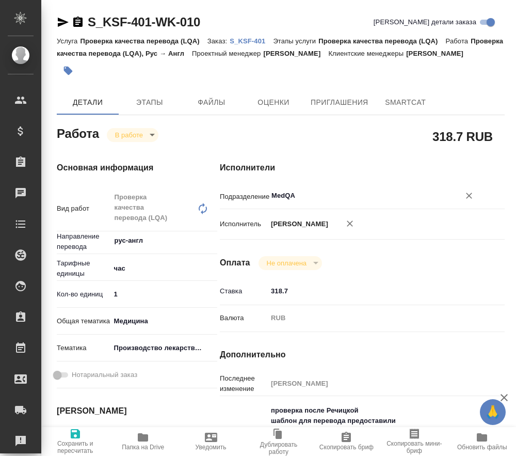
type textarea "x"
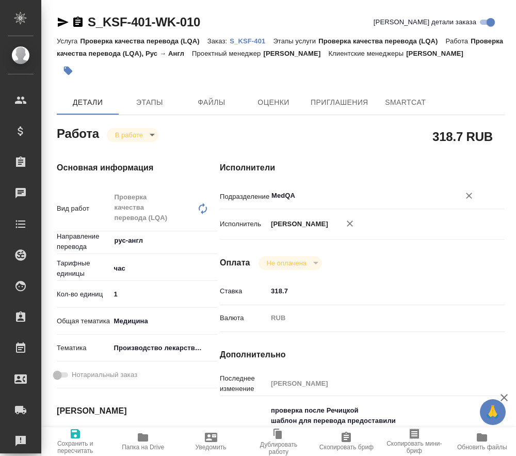
type textarea "x"
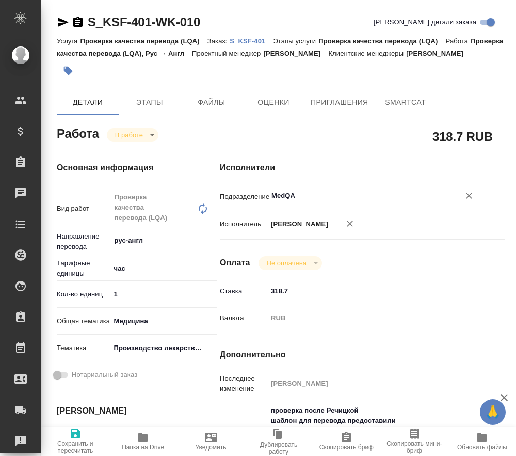
type textarea "x"
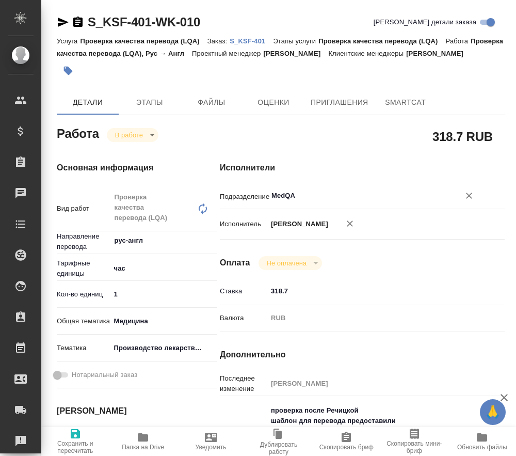
type textarea "x"
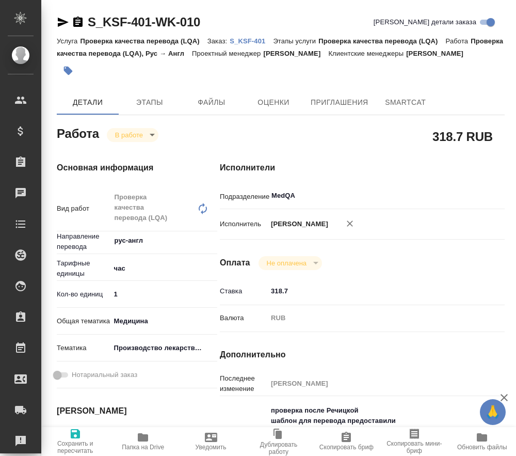
type textarea "x"
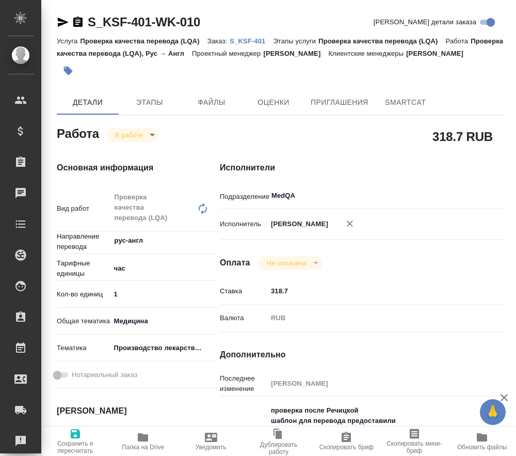
type textarea "x"
